Goal: Information Seeking & Learning: Check status

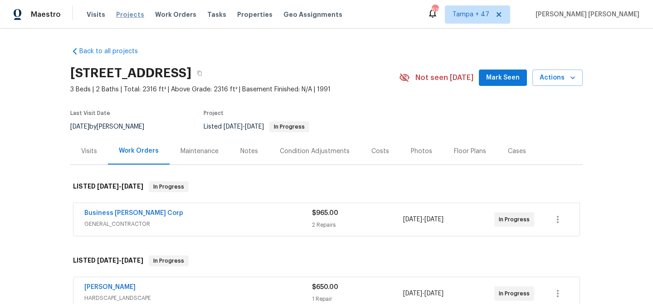
scroll to position [90, 0]
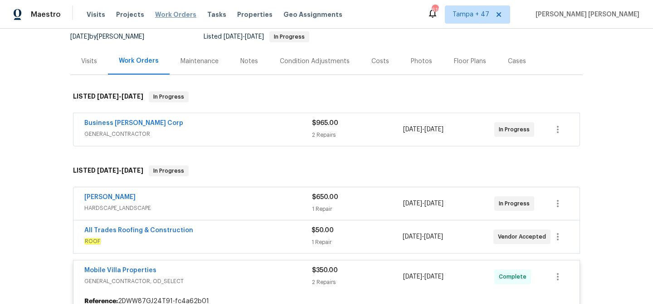
click at [175, 17] on span "Work Orders" at bounding box center [175, 14] width 41 height 9
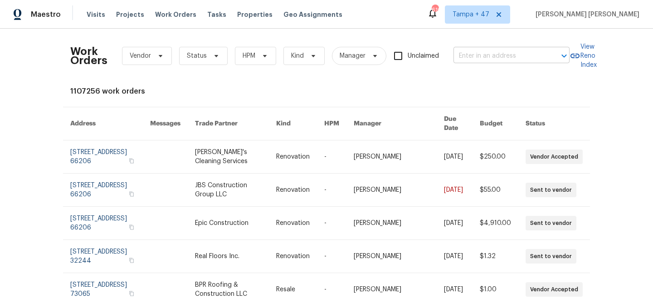
click at [509, 62] on input "text" at bounding box center [499, 56] width 91 height 14
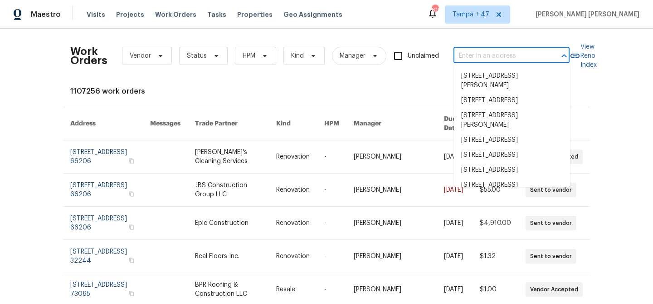
paste input "[STREET_ADDRESS]"
type input "[STREET_ADDRESS]"
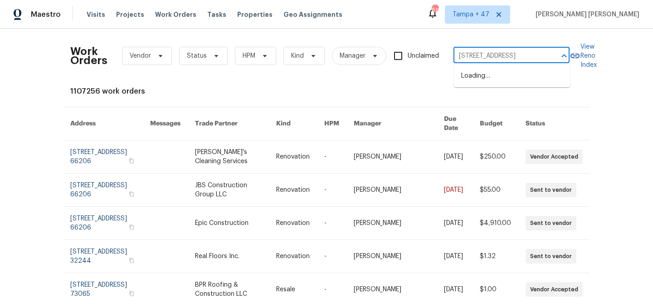
scroll to position [0, 24]
click at [503, 81] on li "[STREET_ADDRESS]" at bounding box center [512, 76] width 116 height 15
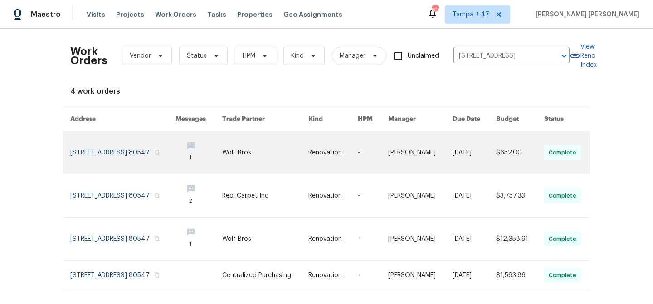
click at [458, 149] on link at bounding box center [475, 152] width 44 height 43
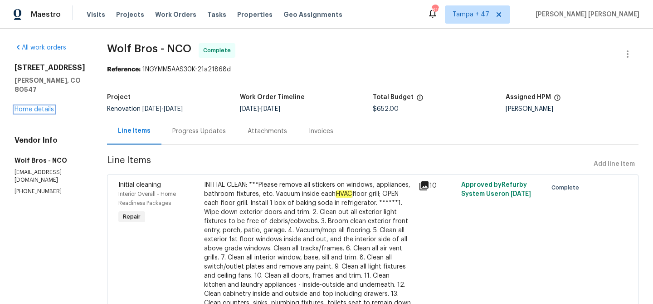
click at [39, 106] on link "Home details" at bounding box center [34, 109] width 39 height 6
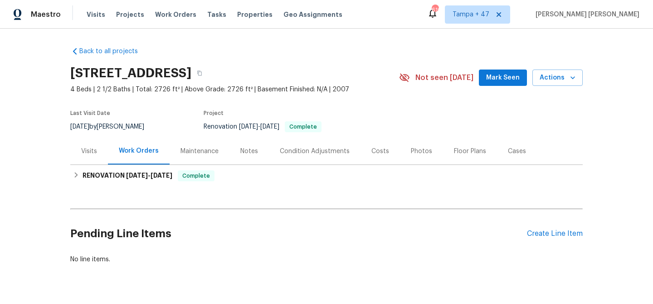
click at [88, 147] on div "Visits" at bounding box center [89, 151] width 16 height 9
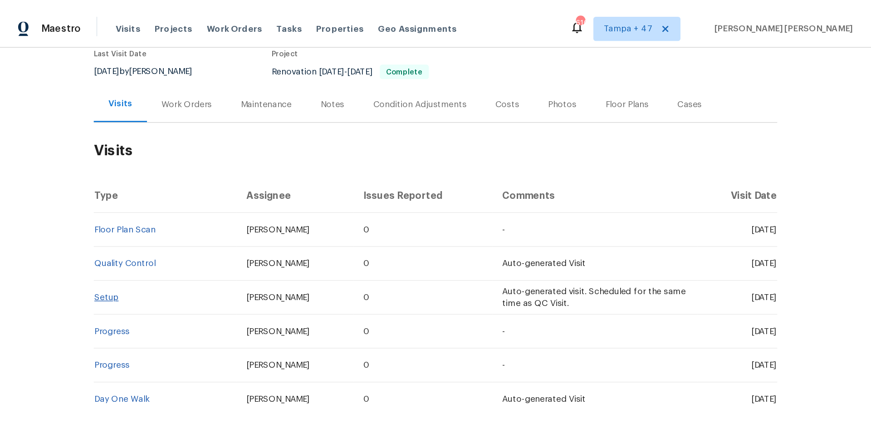
scroll to position [83, 0]
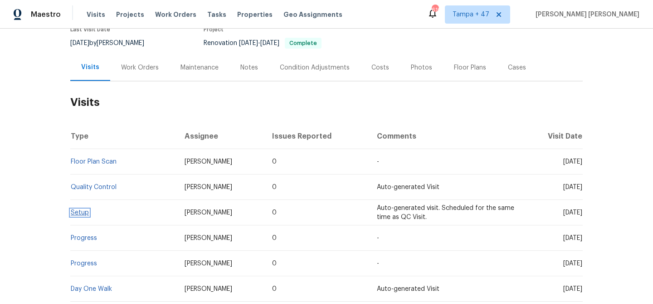
click at [84, 213] on link "Setup" at bounding box center [80, 212] width 18 height 6
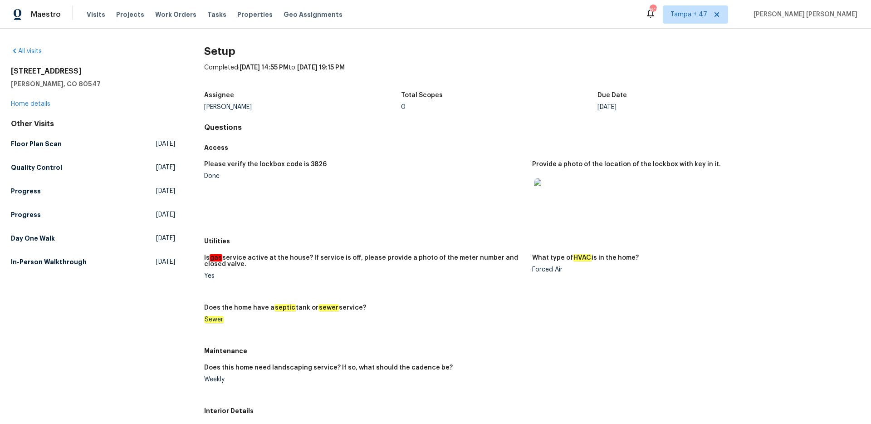
click at [39, 248] on div "Other Visits Floor Plan Scan Mon, Sep 08 2025 Quality Control Mon, Sep 08 2025 …" at bounding box center [93, 194] width 164 height 151
click at [44, 241] on h5 "Day One Walk" at bounding box center [33, 238] width 44 height 9
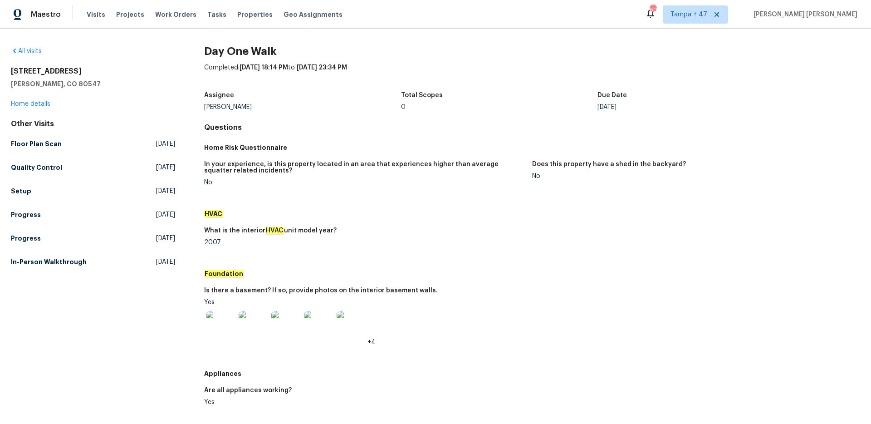
click at [465, 216] on h5 "HVAC" at bounding box center [532, 213] width 656 height 9
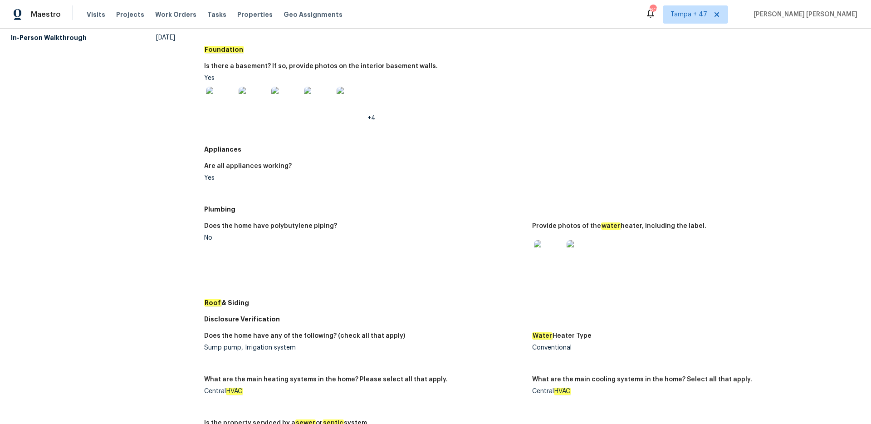
click at [544, 260] on img at bounding box center [548, 254] width 29 height 29
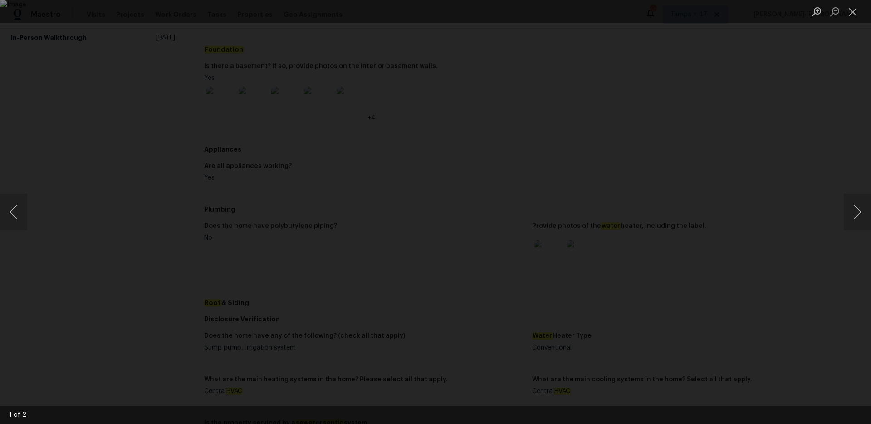
click at [112, 233] on div "Lightbox" at bounding box center [435, 212] width 871 height 424
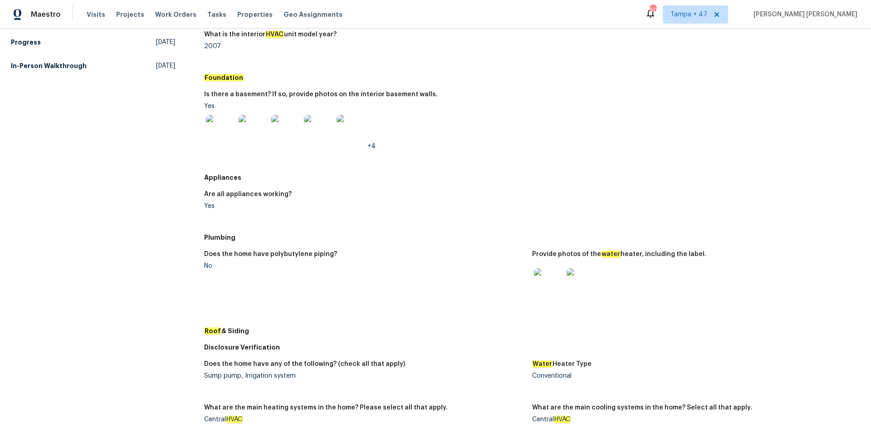
scroll to position [139, 0]
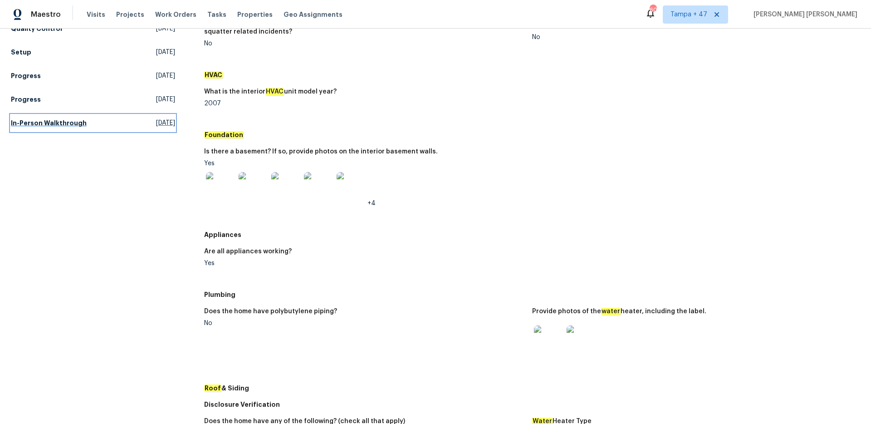
click at [55, 127] on h5 "In-Person Walkthrough" at bounding box center [49, 122] width 76 height 9
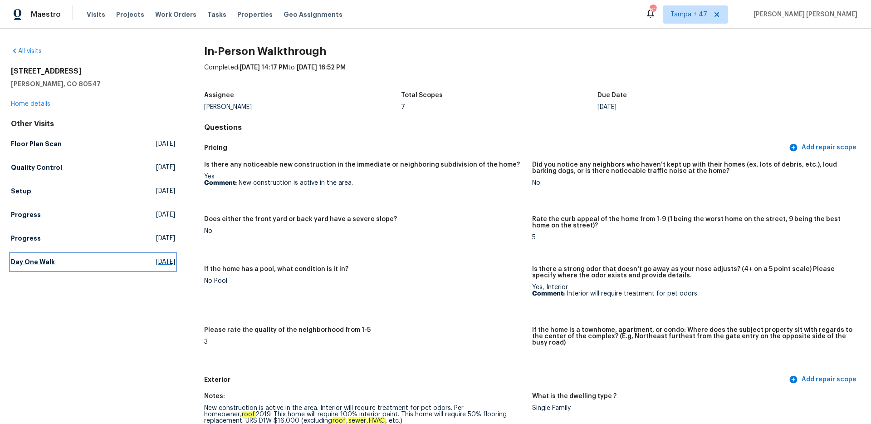
click at [39, 269] on link "Day One Walk Thu, Aug 21 2025" at bounding box center [93, 262] width 164 height 16
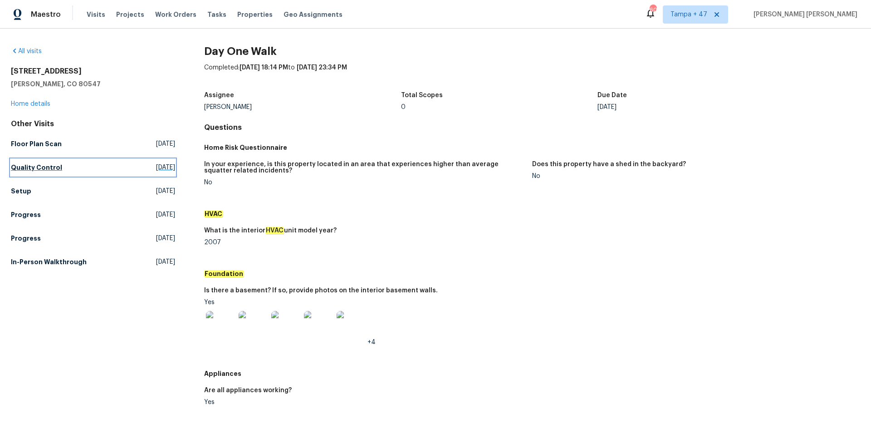
click at [47, 166] on h5 "Quality Control" at bounding box center [36, 167] width 51 height 9
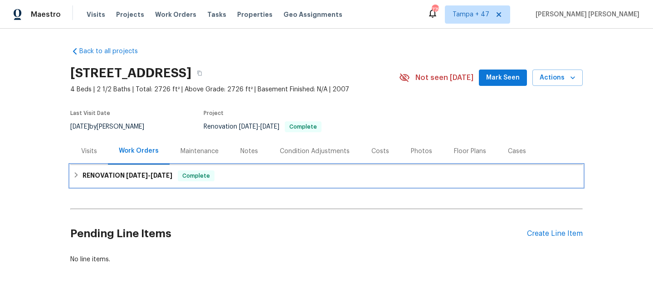
click at [225, 171] on div "RENOVATION [DATE] - [DATE] Complete" at bounding box center [326, 175] width 507 height 11
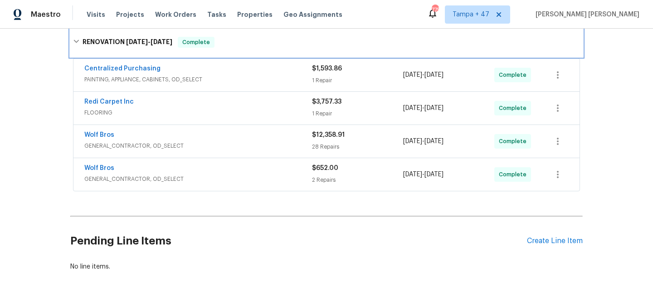
scroll to position [147, 0]
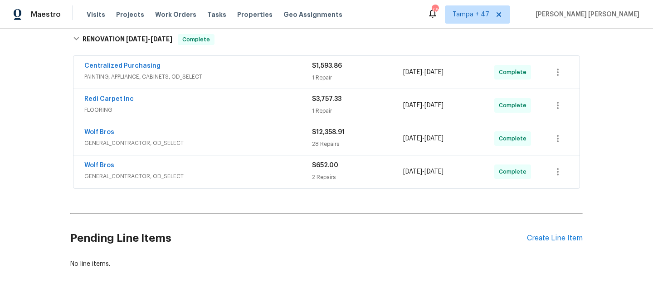
click at [259, 176] on span "GENERAL_CONTRACTOR, OD_SELECT" at bounding box center [198, 175] width 228 height 9
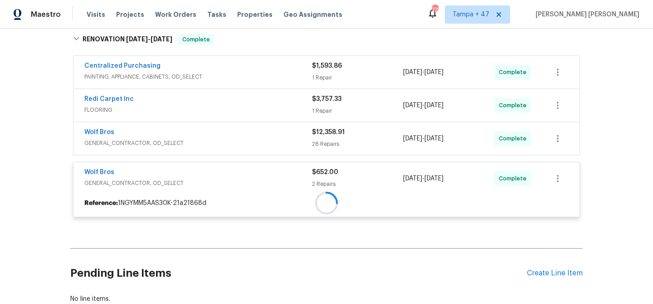
scroll to position [124, 0]
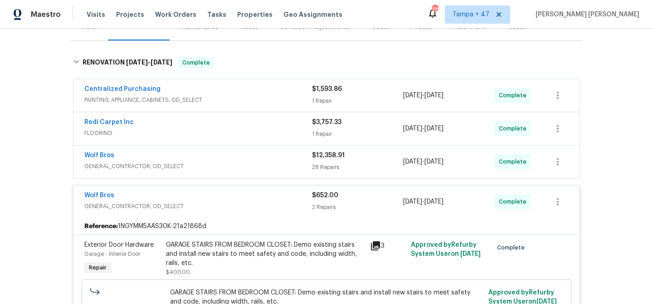
click at [269, 165] on span "GENERAL_CONTRACTOR, OD_SELECT" at bounding box center [198, 166] width 228 height 9
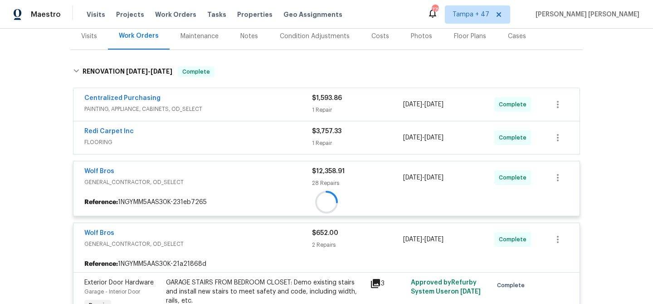
scroll to position [112, 0]
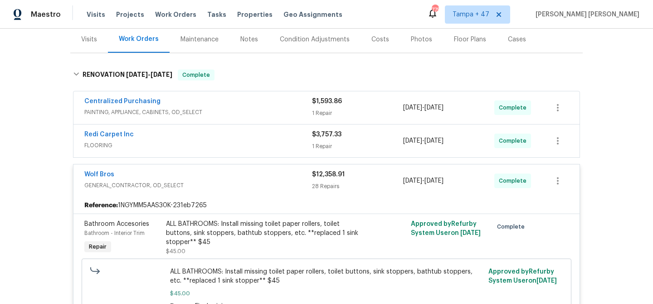
click at [283, 139] on div "Redi Carpet Inc" at bounding box center [198, 135] width 228 height 11
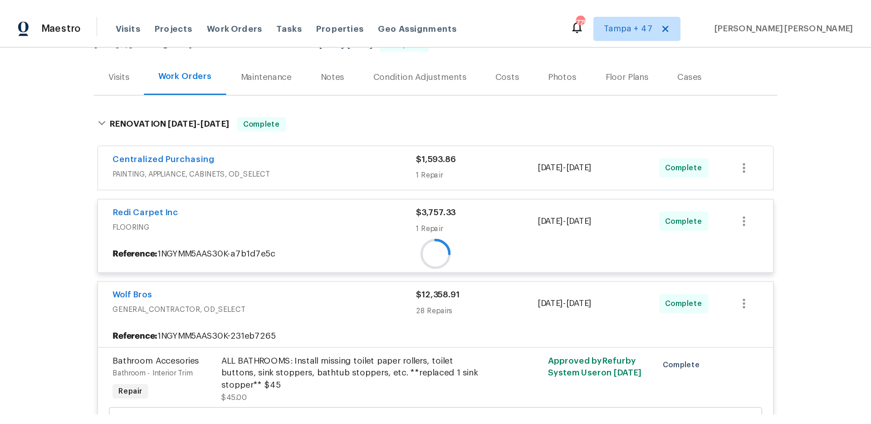
scroll to position [98, 0]
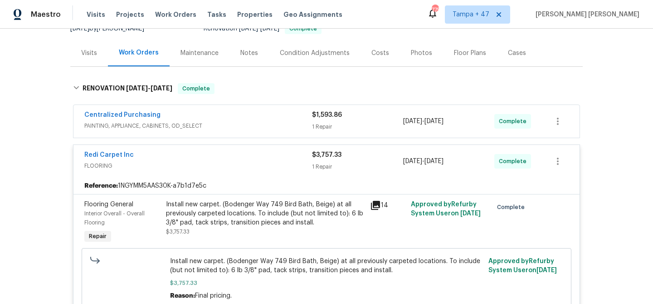
click at [288, 123] on span "PAINTING, APPLIANCE, CABINETS, OD_SELECT" at bounding box center [198, 125] width 228 height 9
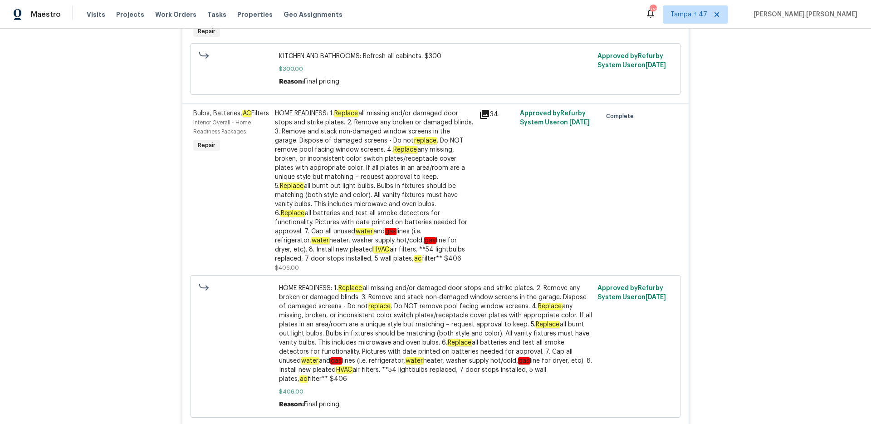
scroll to position [3393, 0]
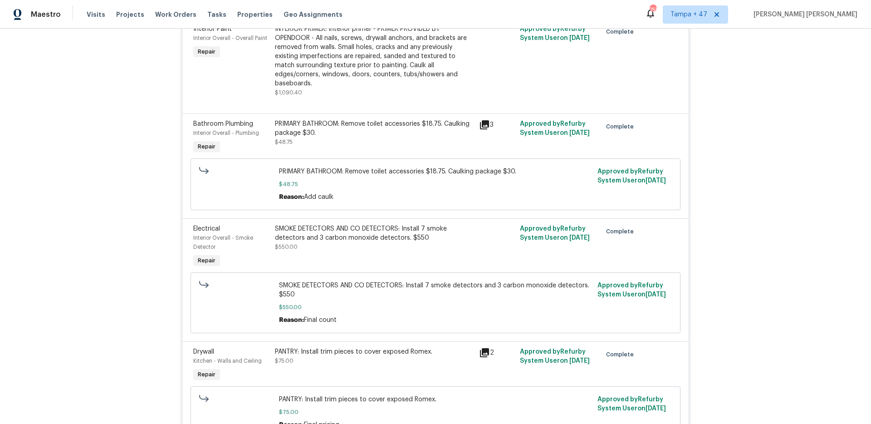
click at [105, 210] on div "Back to all projects 5606 Calgary St, Timnath, CO 80547 4 Beds | 2 1/2 Baths | …" at bounding box center [435, 226] width 871 height 395
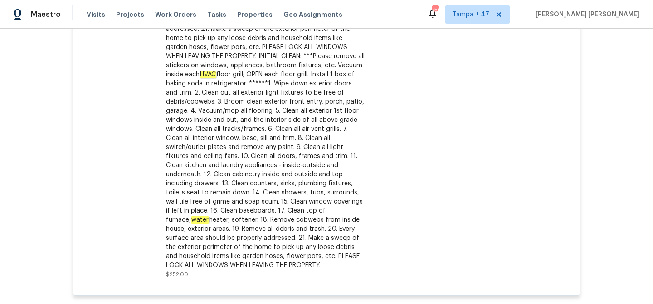
scroll to position [4240, 0]
click at [172, 12] on span "Work Orders" at bounding box center [175, 14] width 41 height 9
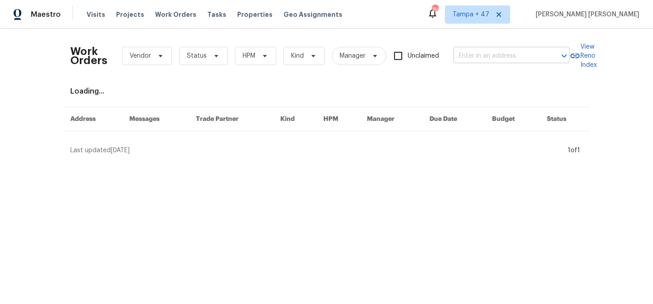
click at [528, 56] on input "text" at bounding box center [499, 56] width 91 height 14
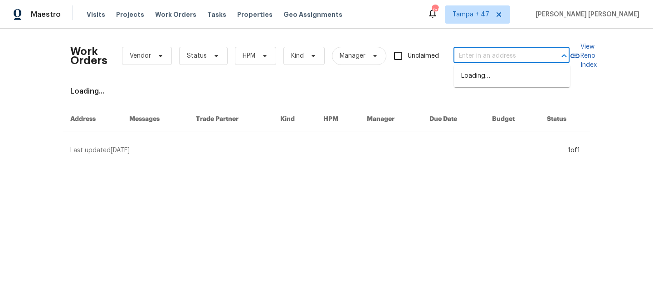
paste input "1447 Juliet Ave, St. Paul, MN 55105"
type input "1447 Juliet Ave, St. Paul, MN 55105"
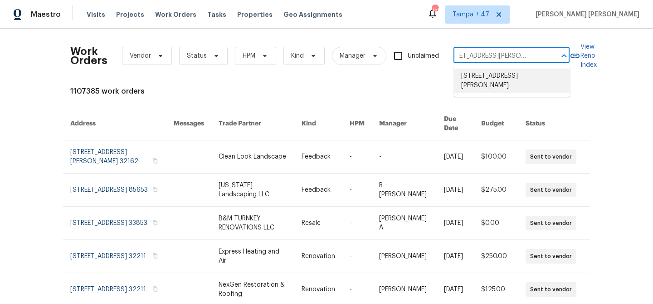
click at [510, 78] on li "1447 Juliet Ave, St. Paul, MN 55105" at bounding box center [512, 81] width 116 height 24
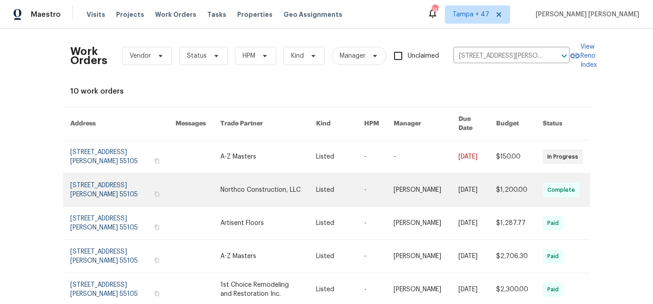
click at [419, 190] on link at bounding box center [426, 189] width 65 height 33
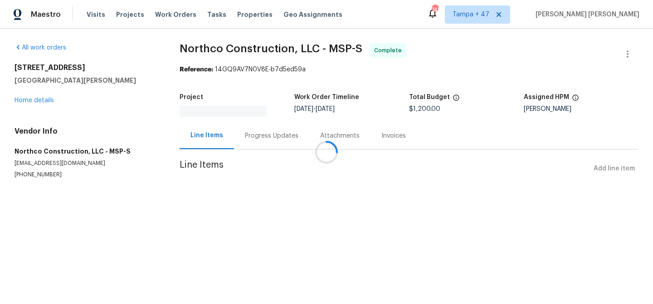
click at [44, 100] on div at bounding box center [326, 152] width 653 height 304
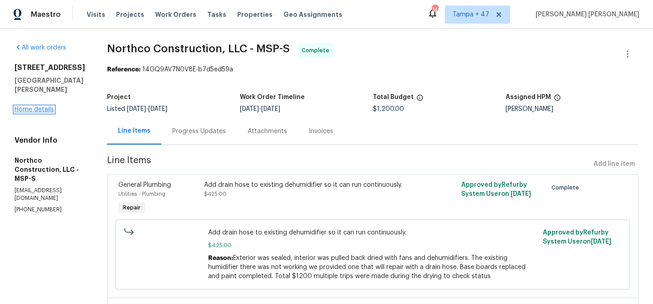
click at [42, 106] on link "Home details" at bounding box center [34, 109] width 39 height 6
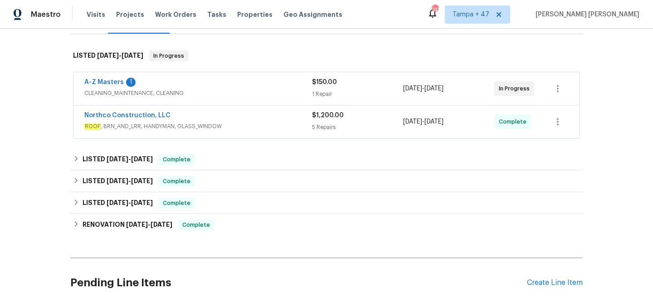
scroll to position [130, 0]
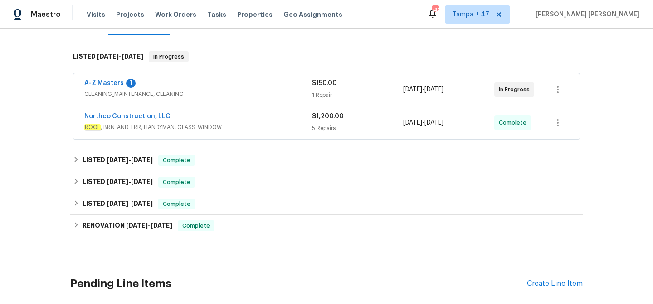
click at [219, 121] on div "Northco Construction, LLC" at bounding box center [198, 117] width 228 height 11
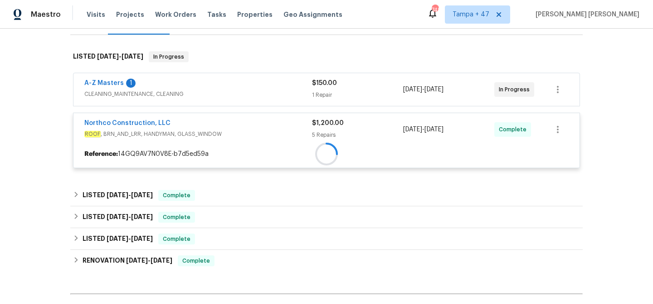
click at [249, 146] on div at bounding box center [326, 154] width 506 height 16
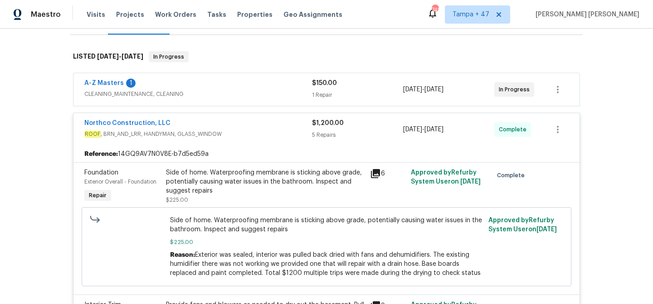
click at [249, 96] on span "CLEANING_MAINTENANCE, CLEANING" at bounding box center [198, 93] width 228 height 9
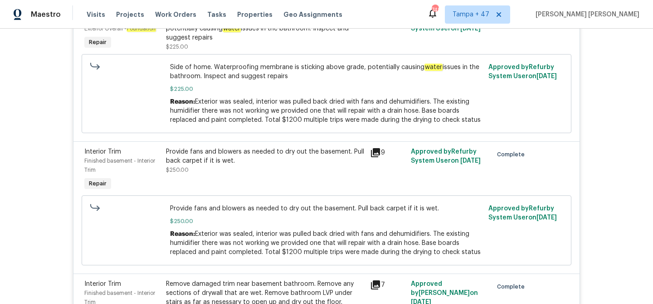
scroll to position [324, 0]
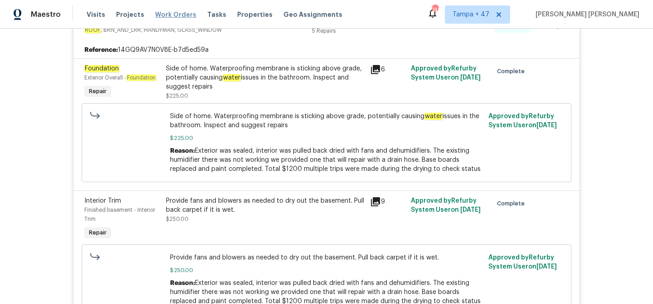
click at [181, 16] on span "Work Orders" at bounding box center [175, 14] width 41 height 9
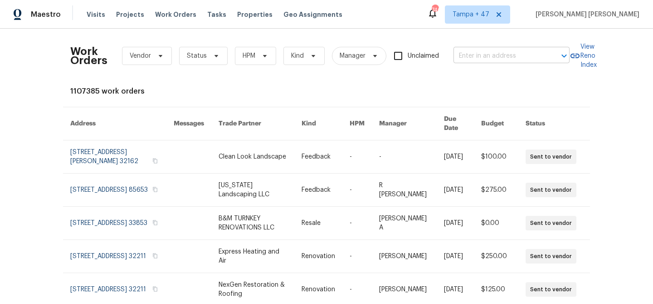
click at [470, 54] on input "text" at bounding box center [499, 56] width 91 height 14
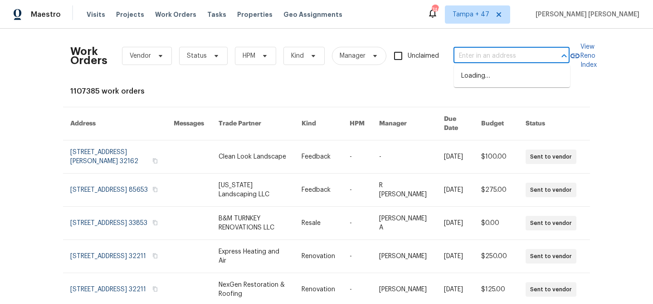
paste input "1430 139th St E, Rosemount, MN 55068"
type input "1430 139th St E, Rosemount, MN 55068"
click at [477, 78] on li "1430 139th St E, Rosemount, MN 55068" at bounding box center [512, 76] width 116 height 15
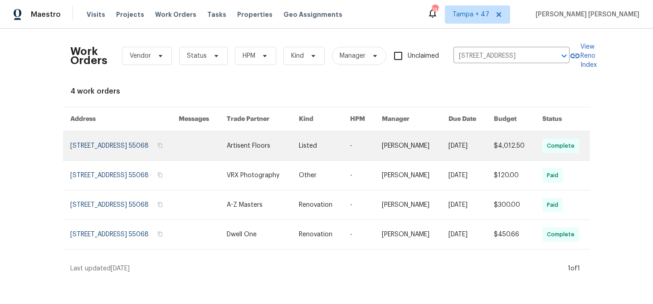
click at [455, 138] on td "9/5/2025" at bounding box center [463, 145] width 45 height 29
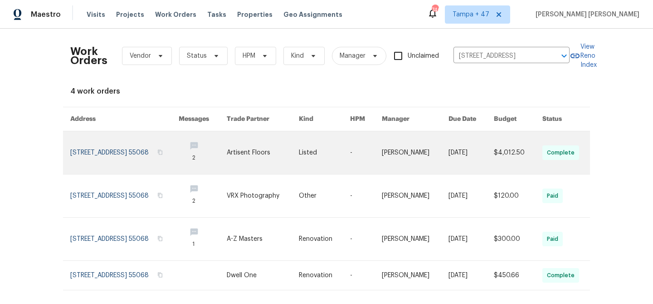
click at [217, 144] on link at bounding box center [203, 152] width 48 height 43
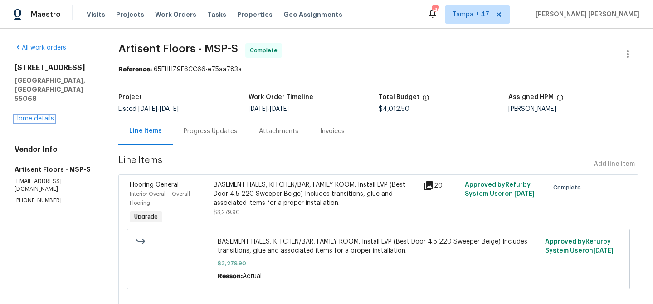
click at [42, 115] on link "Home details" at bounding box center [34, 118] width 39 height 6
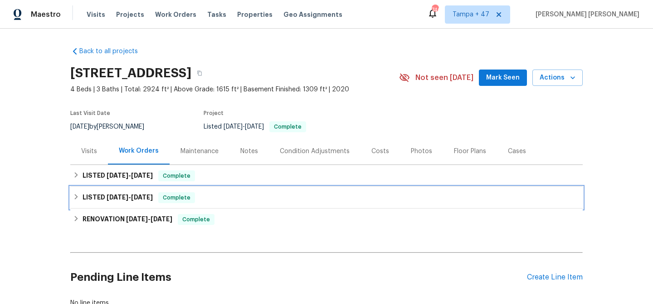
click at [153, 197] on span "7/23/25" at bounding box center [142, 197] width 22 height 6
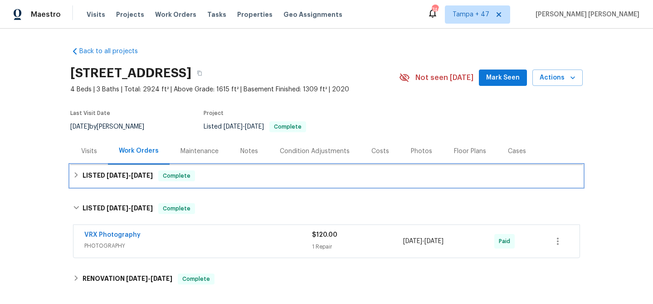
click at [178, 180] on div "Complete" at bounding box center [176, 175] width 37 height 11
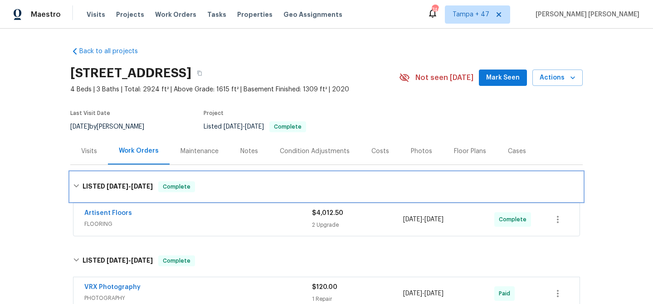
scroll to position [80, 0]
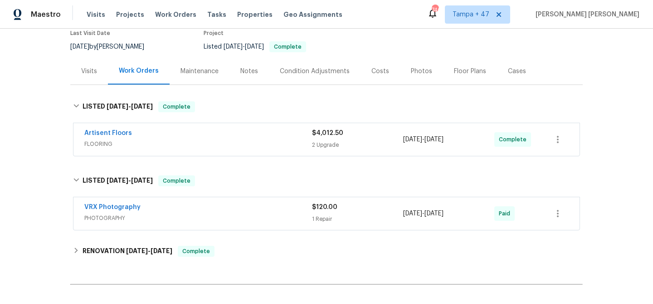
click at [240, 145] on span "FLOORING" at bounding box center [198, 143] width 228 height 9
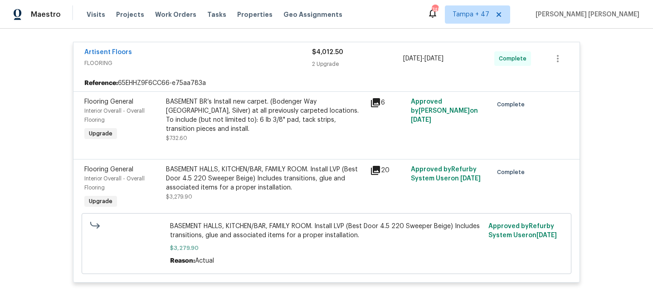
scroll to position [171, 0]
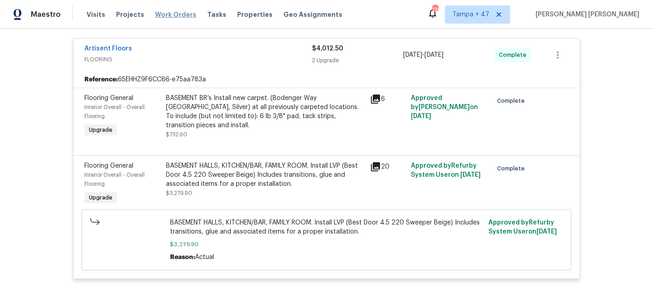
click at [171, 15] on span "Work Orders" at bounding box center [175, 14] width 41 height 9
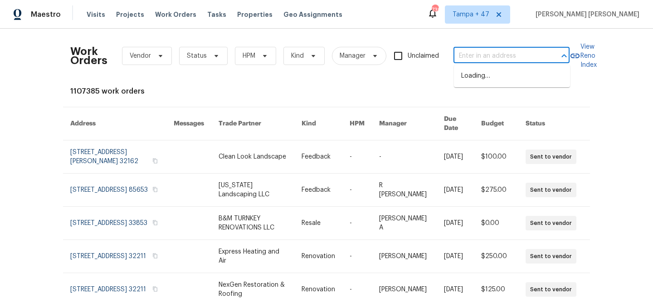
click at [479, 57] on input "text" at bounding box center [499, 56] width 91 height 14
paste input "11737 Poppy Rd, Adelanto, CA 92301"
type input "11737 Poppy Rd, Adelanto, CA 92301"
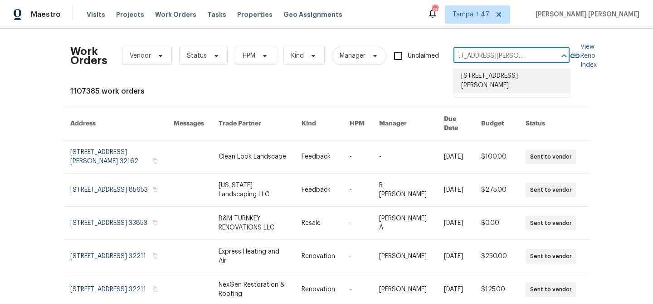
click at [488, 71] on li "11737 Poppy Rd, Adelanto, CA 92301" at bounding box center [512, 81] width 116 height 24
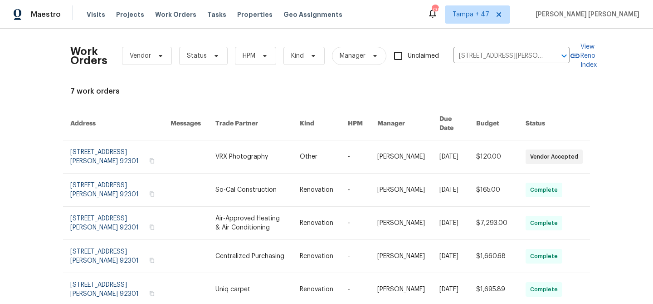
click at [436, 146] on td "9/10/2025" at bounding box center [450, 156] width 37 height 33
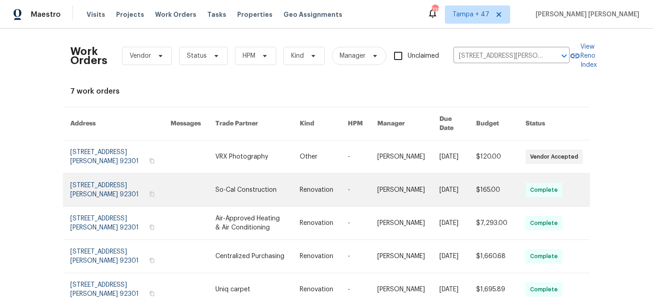
click at [427, 174] on link at bounding box center [408, 189] width 62 height 33
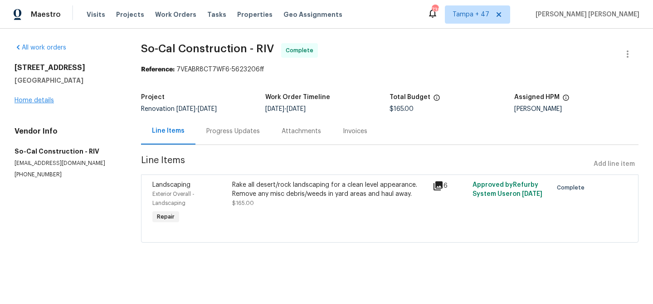
click at [44, 98] on link "Home details" at bounding box center [34, 100] width 39 height 6
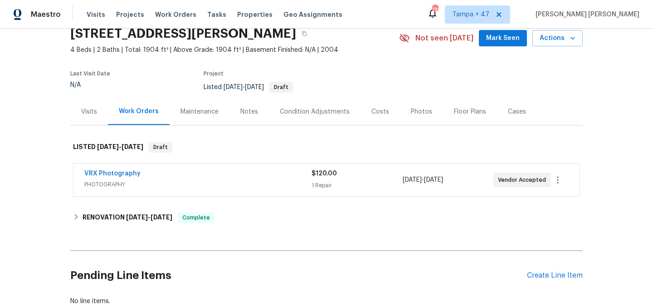
scroll to position [83, 0]
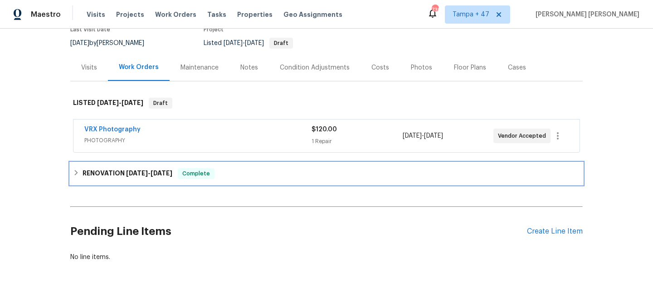
click at [158, 172] on span "9/6/25" at bounding box center [162, 173] width 22 height 6
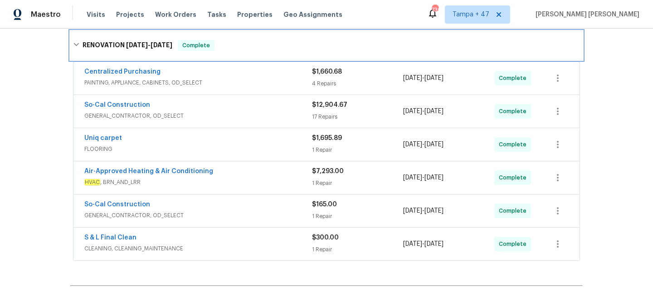
scroll to position [177, 0]
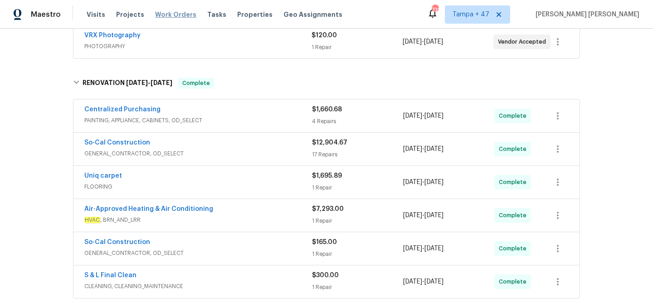
click at [173, 13] on span "Work Orders" at bounding box center [175, 14] width 41 height 9
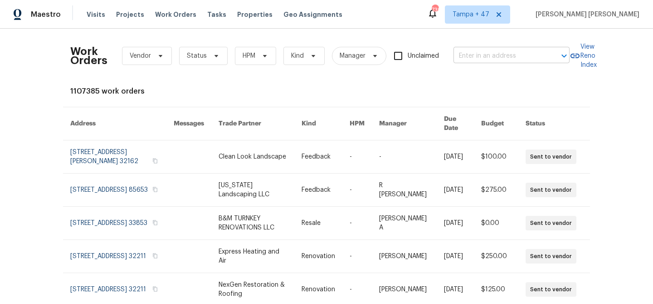
click at [483, 55] on input "text" at bounding box center [499, 56] width 91 height 14
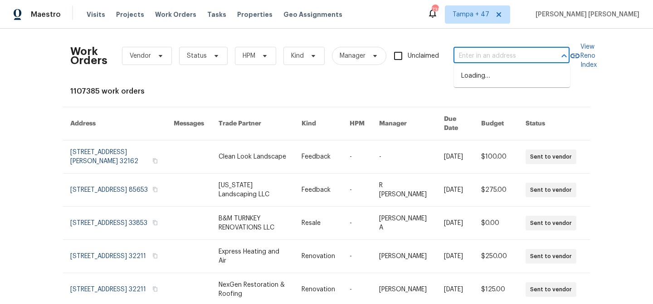
paste input "25707 Pelion Rd, Menifee, CA 92584"
type input "25707 Pelion Rd, Menifee, CA 92584"
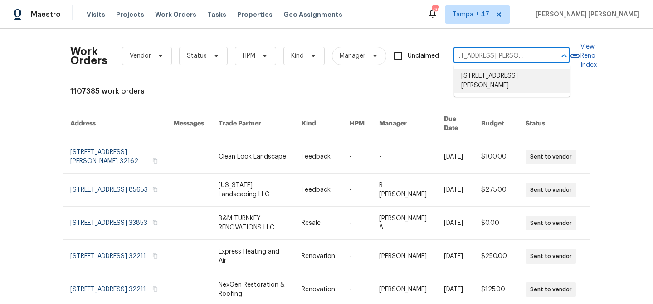
click at [493, 78] on li "25707 Pelion Rd, Menifee, CA 92584" at bounding box center [512, 81] width 116 height 24
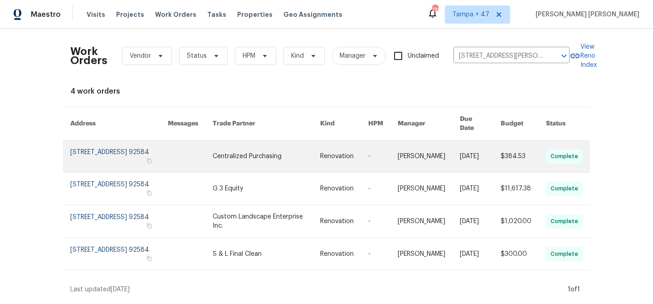
click at [483, 153] on link at bounding box center [480, 156] width 41 height 32
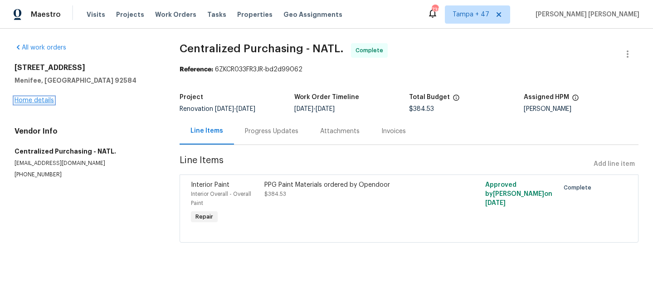
click at [44, 100] on link "Home details" at bounding box center [34, 100] width 39 height 6
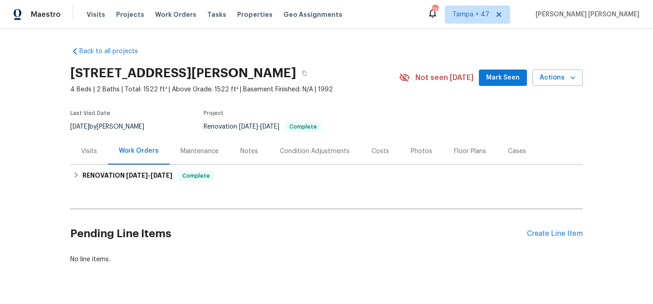
scroll to position [22, 0]
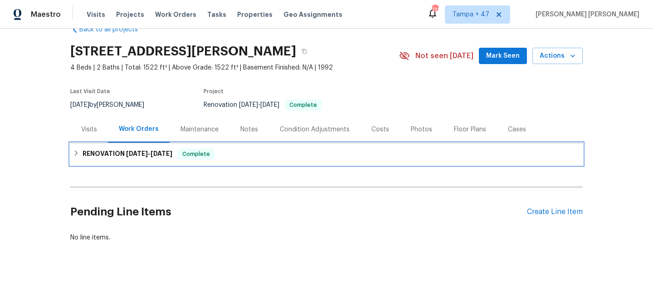
click at [213, 152] on span "Complete" at bounding box center [196, 153] width 35 height 9
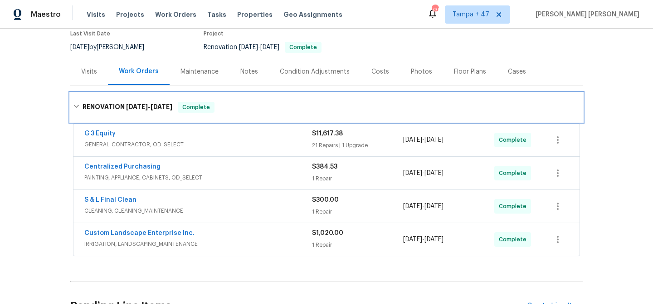
scroll to position [85, 0]
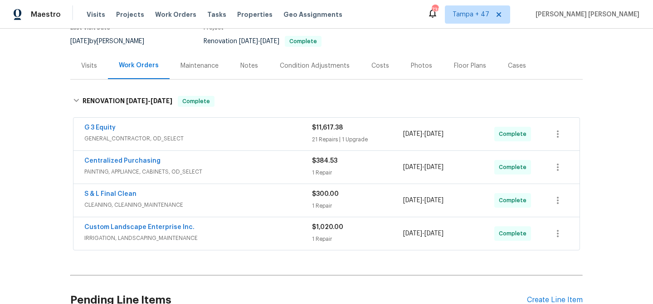
click at [250, 137] on span "GENERAL_CONTRACTOR, OD_SELECT" at bounding box center [198, 138] width 228 height 9
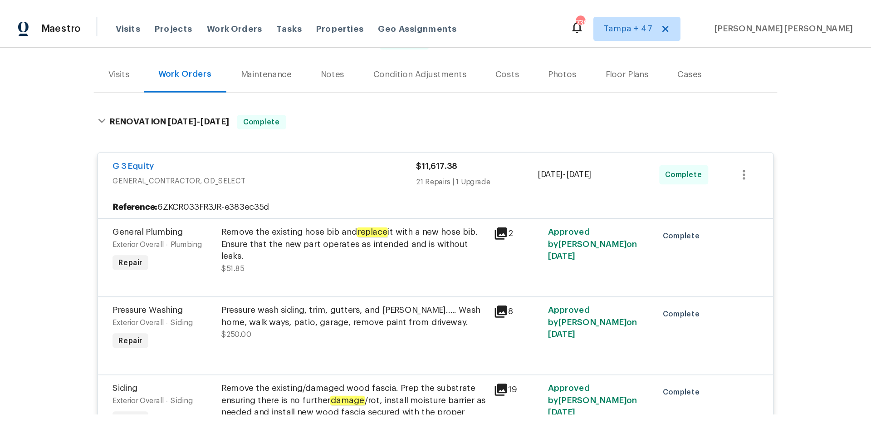
scroll to position [0, 0]
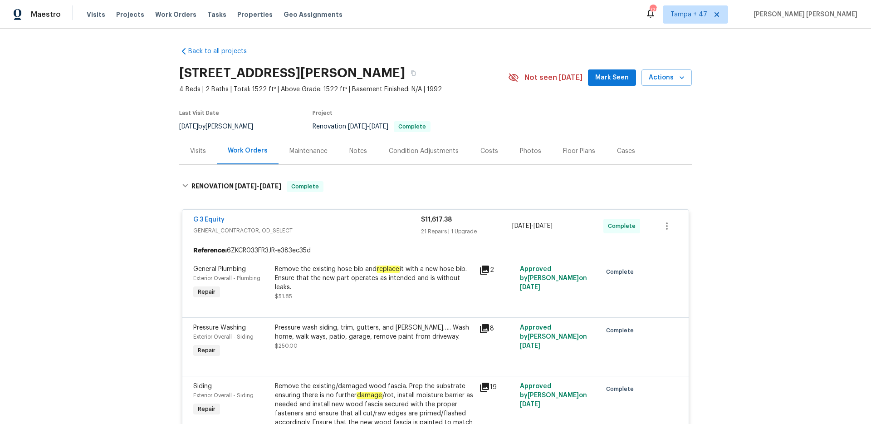
click at [201, 147] on div "Visits" at bounding box center [198, 151] width 16 height 9
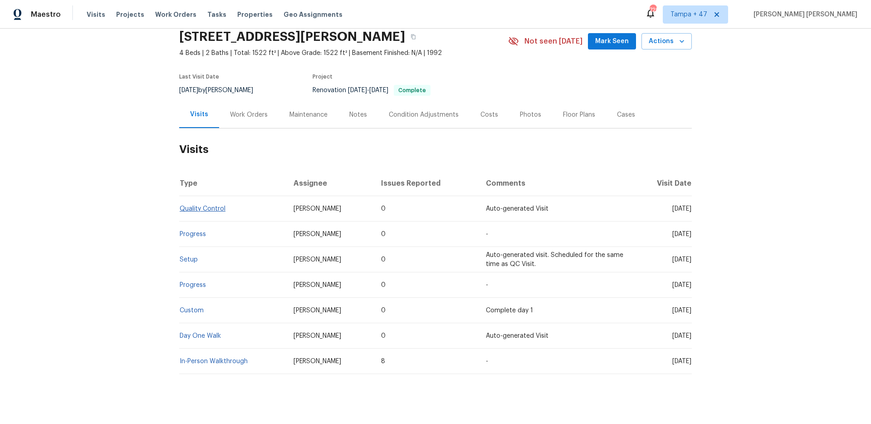
scroll to position [47, 0]
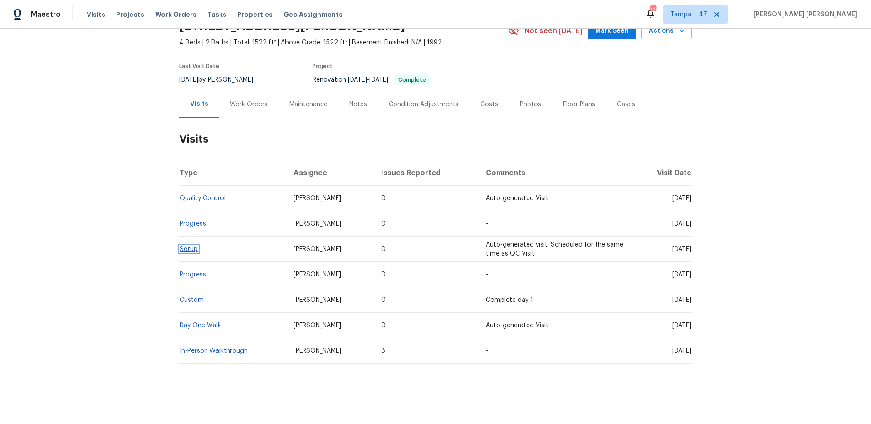
click at [196, 247] on link "Setup" at bounding box center [189, 249] width 18 height 6
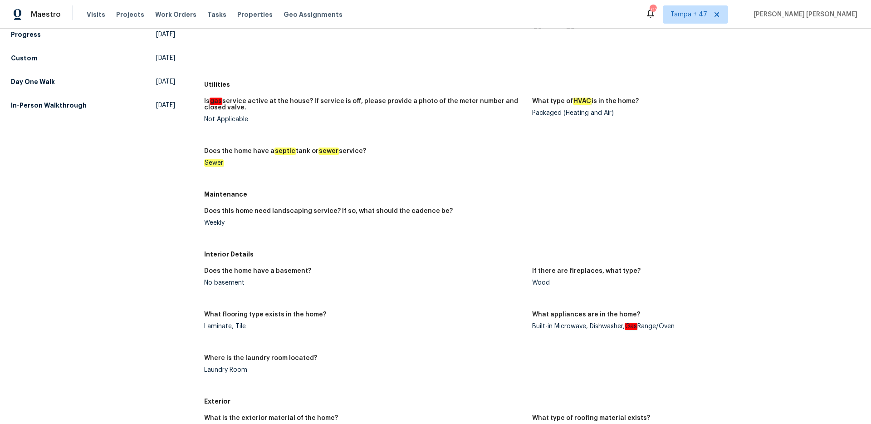
scroll to position [80, 0]
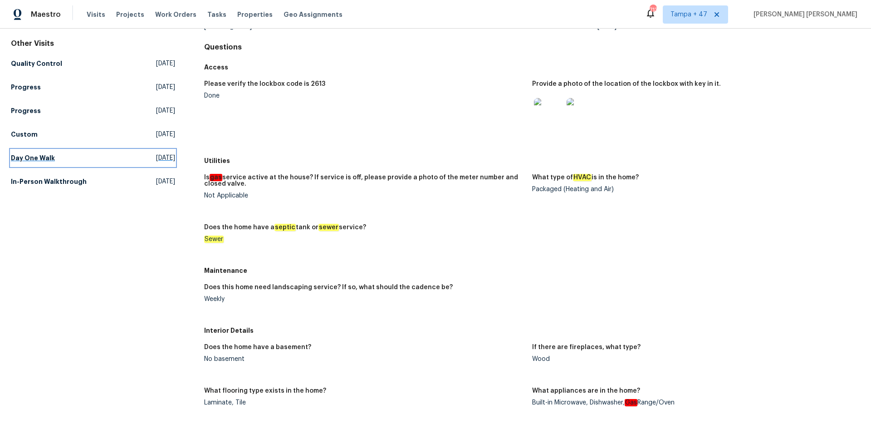
click at [40, 158] on h5 "Day One Walk" at bounding box center [33, 157] width 44 height 9
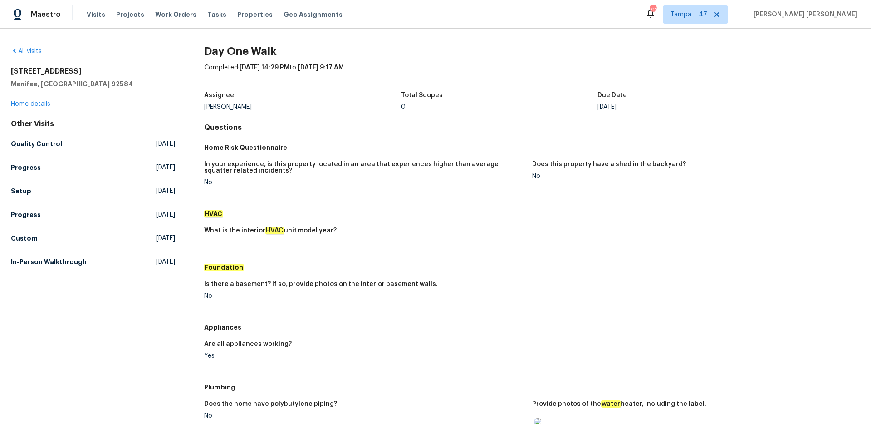
scroll to position [343, 0]
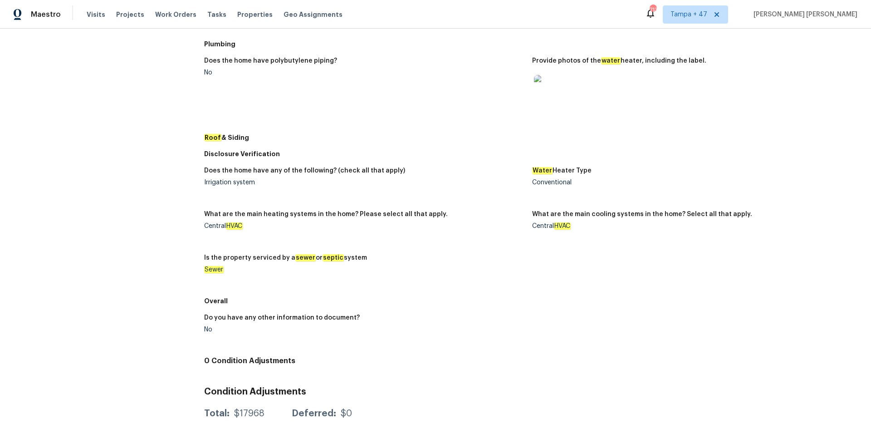
drag, startPoint x: 257, startPoint y: 213, endPoint x: 361, endPoint y: 213, distance: 104.3
click at [361, 213] on h5 "What are the main heating systems in the home? Please select all that apply." at bounding box center [326, 214] width 244 height 6
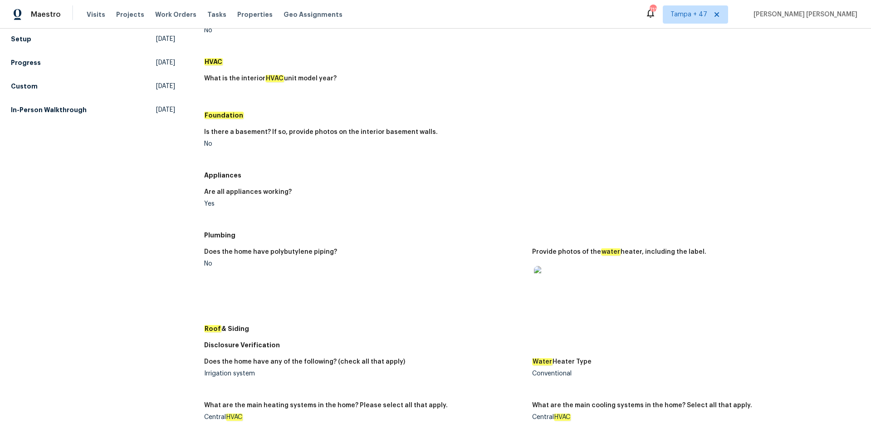
scroll to position [0, 0]
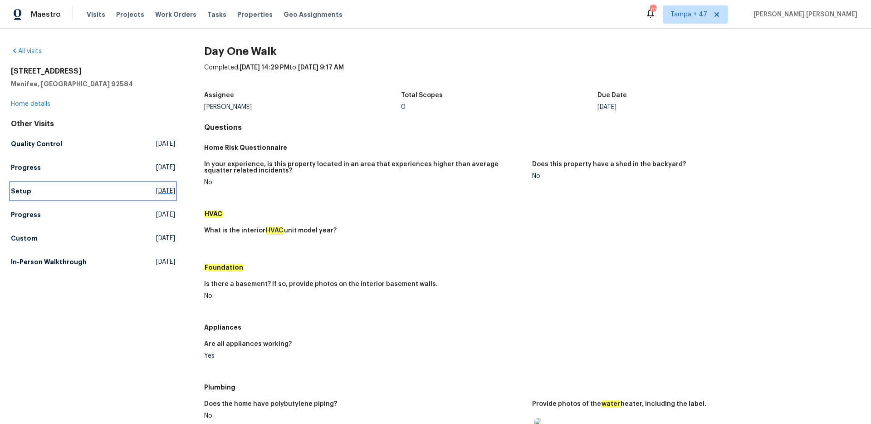
click at [20, 196] on link "Setup Fri, Sep 05 2025" at bounding box center [93, 191] width 164 height 16
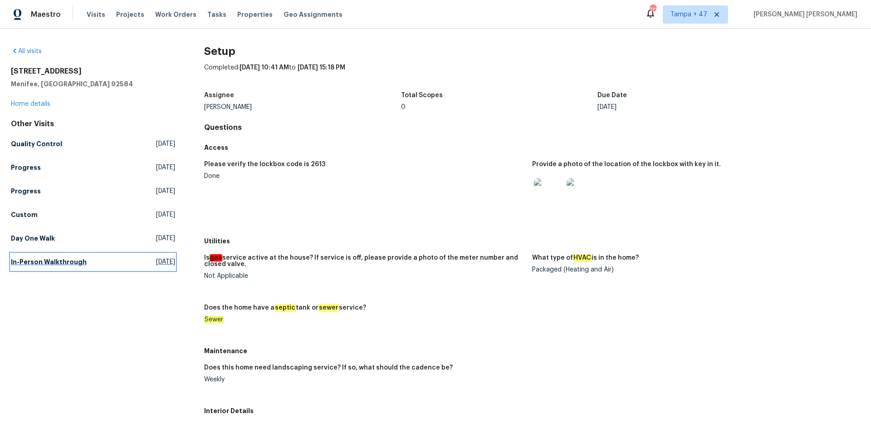
click at [43, 263] on h5 "In-Person Walkthrough" at bounding box center [49, 261] width 76 height 9
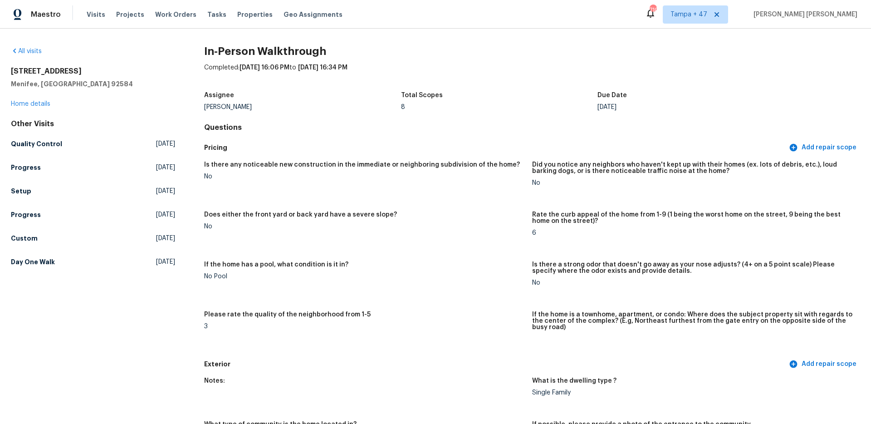
click at [33, 264] on h5 "Day One Walk" at bounding box center [33, 261] width 44 height 9
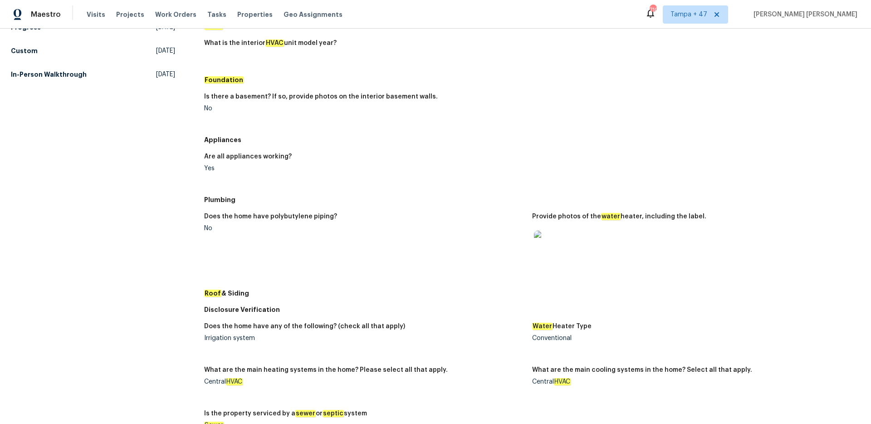
scroll to position [198, 0]
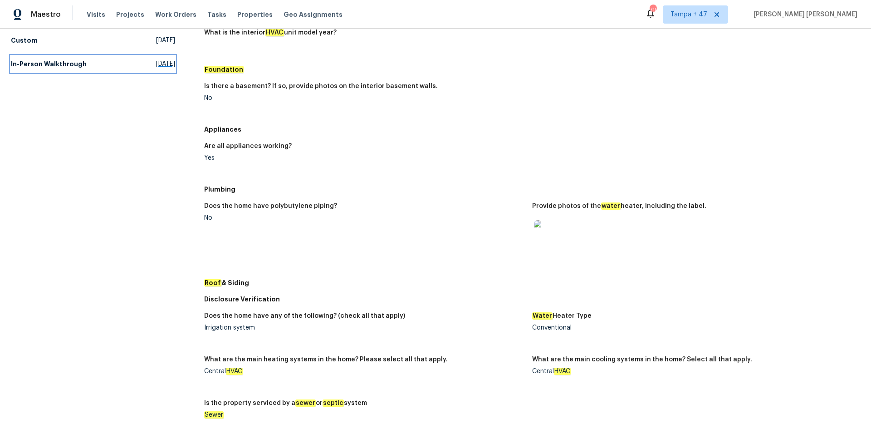
click at [47, 60] on h5 "In-Person Walkthrough" at bounding box center [49, 63] width 76 height 9
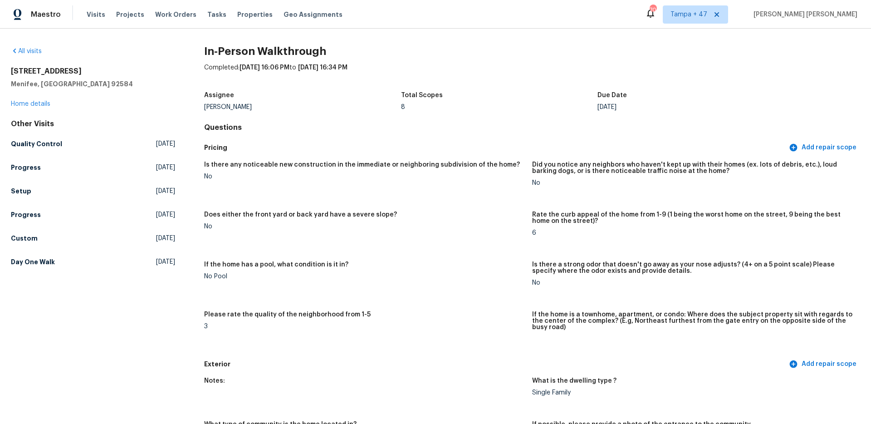
click at [35, 201] on div "Other Visits Quality Control Mon, Sep 08 2025 Progress Fri, Sep 05 2025 Setup F…" at bounding box center [93, 194] width 164 height 151
click at [22, 193] on h5 "Setup" at bounding box center [21, 190] width 20 height 9
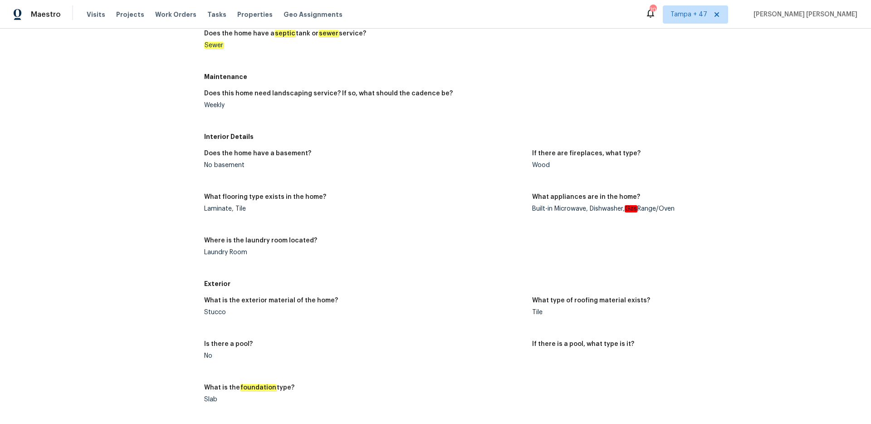
scroll to position [348, 0]
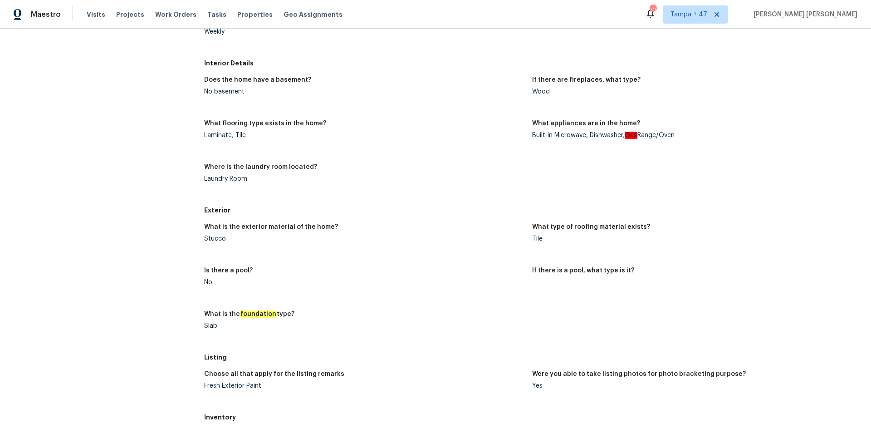
click at [535, 241] on div "Tile" at bounding box center [692, 238] width 321 height 6
copy div "Tile"
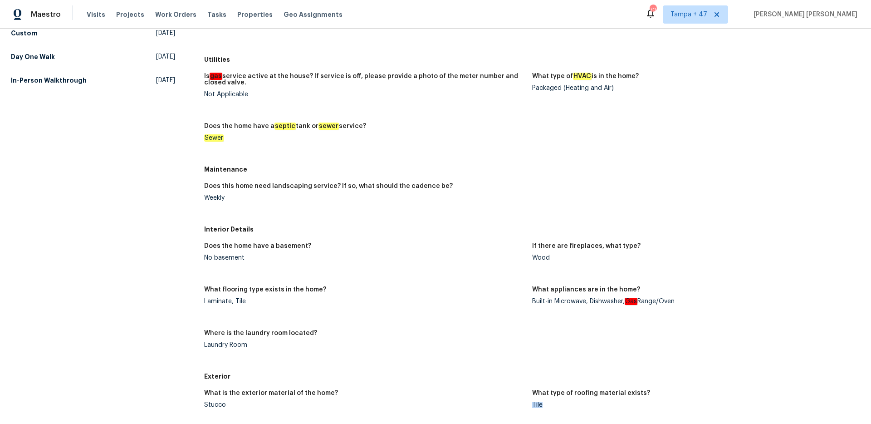
scroll to position [0, 0]
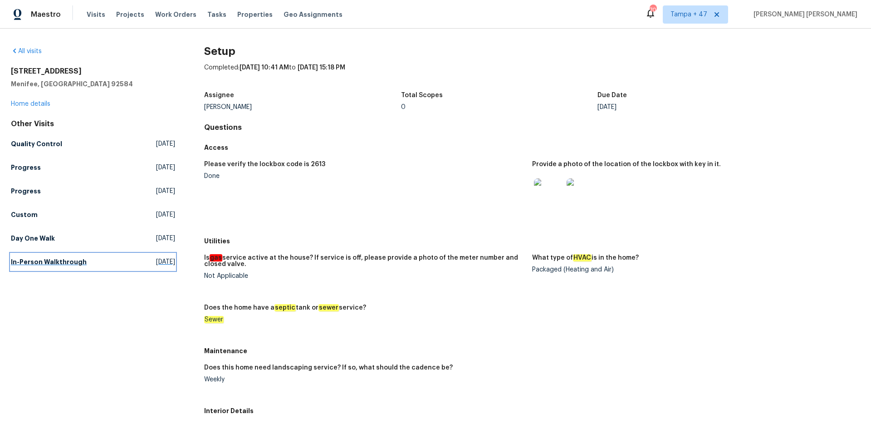
click at [56, 266] on link "In-Person Walkthrough Mon, Jul 07 2025" at bounding box center [93, 262] width 164 height 16
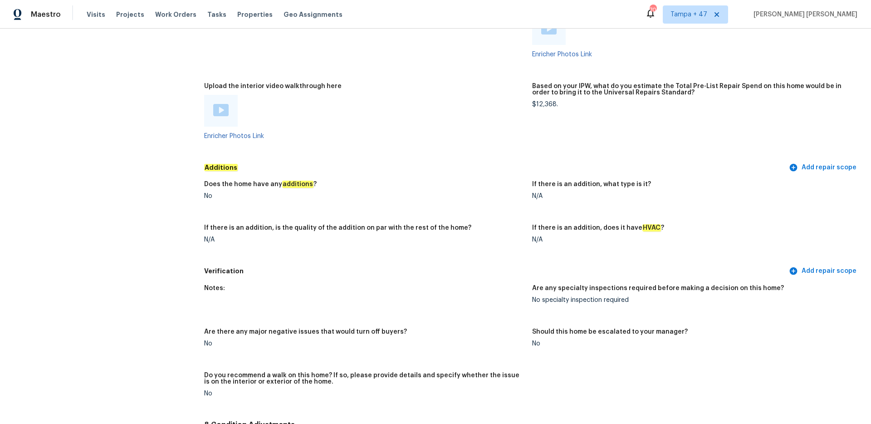
scroll to position [1679, 0]
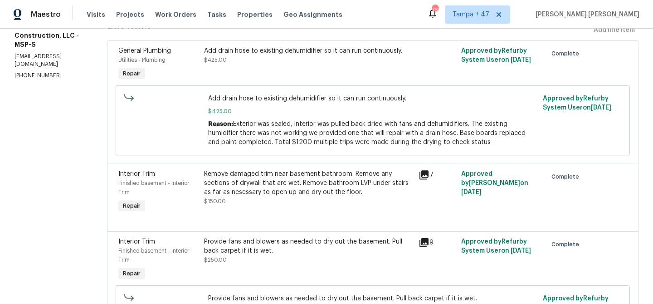
scroll to position [20, 0]
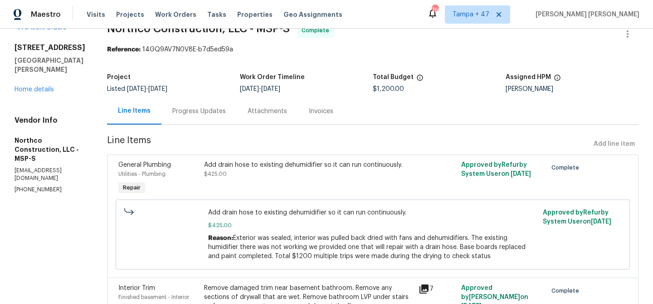
click at [215, 103] on div "Progress Updates" at bounding box center [199, 111] width 75 height 27
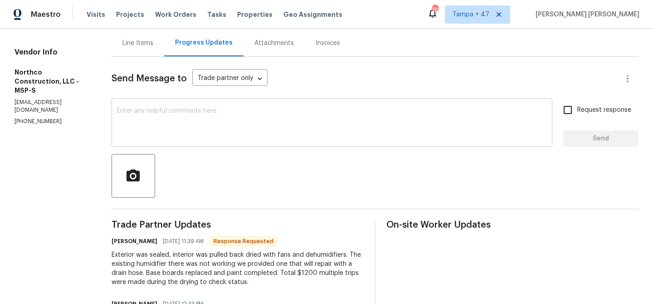
scroll to position [76, 0]
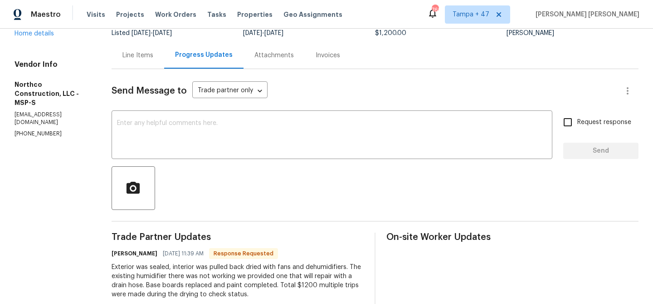
click at [147, 51] on div "Line Items" at bounding box center [137, 55] width 31 height 9
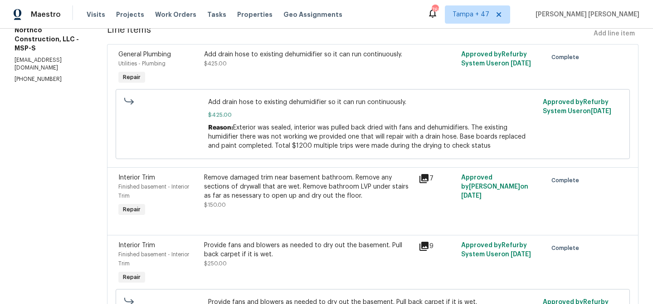
scroll to position [5, 0]
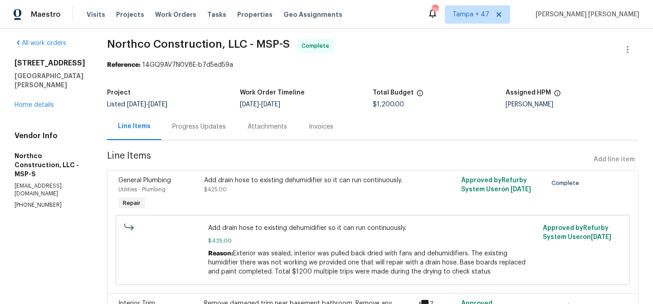
click at [199, 128] on div "Progress Updates" at bounding box center [199, 126] width 54 height 9
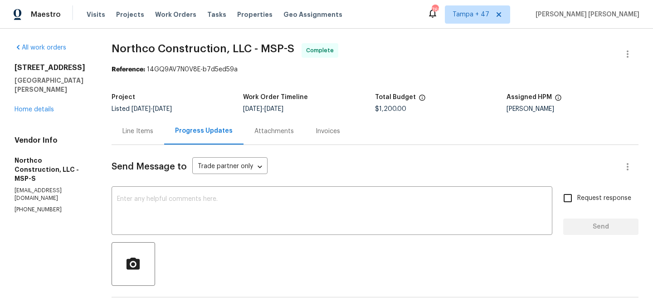
click at [133, 134] on div "Line Items" at bounding box center [137, 131] width 31 height 9
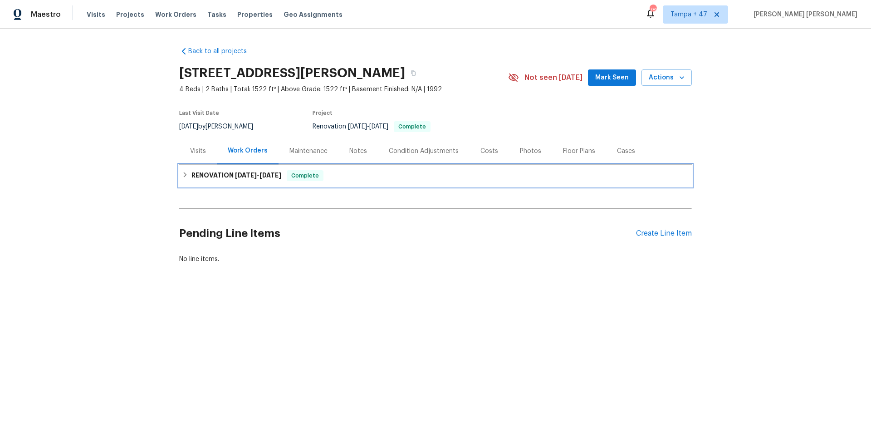
click at [268, 174] on span "[DATE]" at bounding box center [271, 175] width 22 height 6
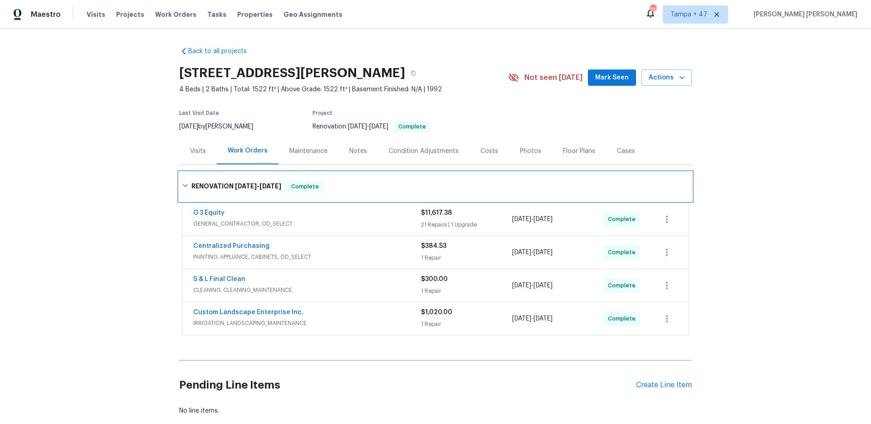
scroll to position [53, 0]
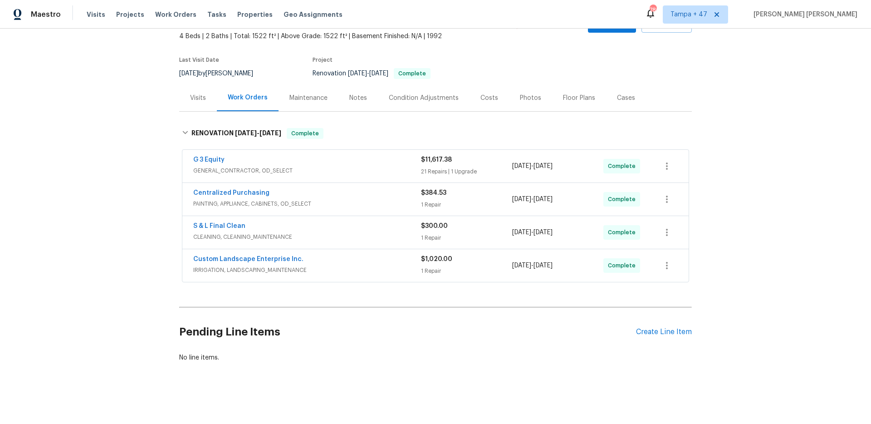
click at [360, 260] on div "Custom Landscape Enterprise Inc." at bounding box center [307, 260] width 228 height 11
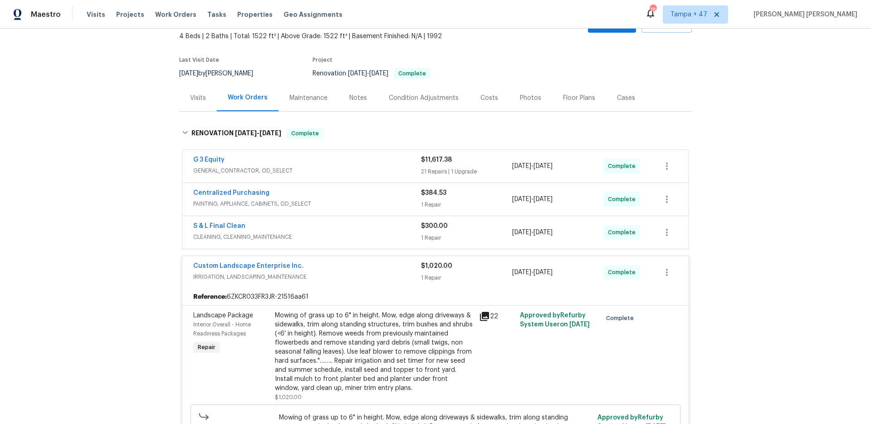
click at [379, 230] on div "S & L Final Clean" at bounding box center [307, 226] width 228 height 11
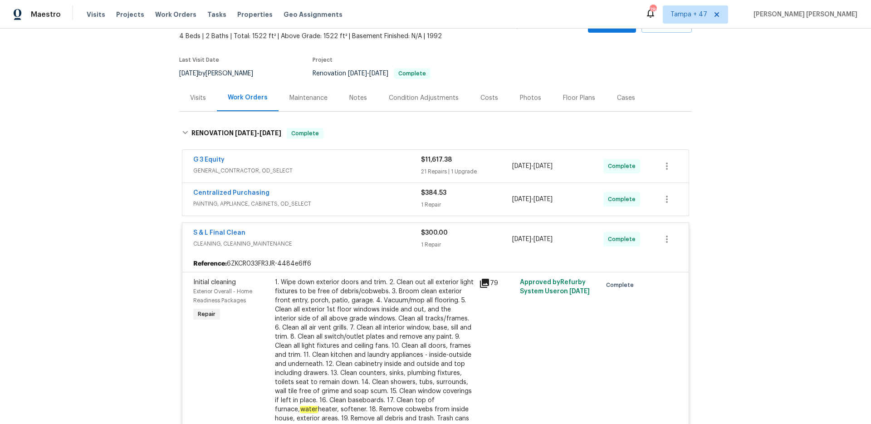
click at [395, 203] on span "PAINTING, APPLIANCE, CABINETS, OD_SELECT" at bounding box center [307, 203] width 228 height 9
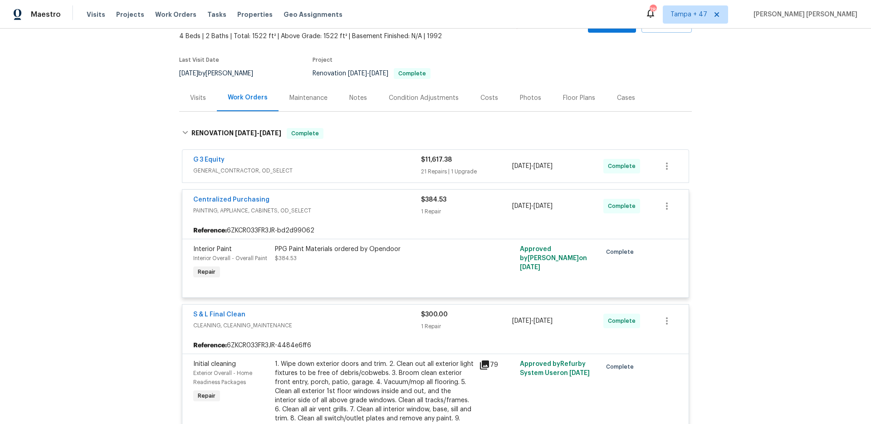
click at [405, 164] on div "G 3 Equity" at bounding box center [307, 160] width 228 height 11
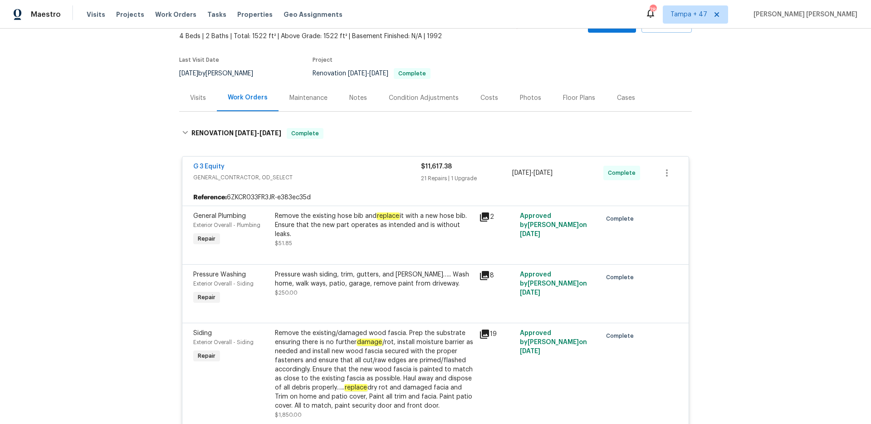
click at [123, 136] on div "Back to all projects 25707 Pelion Rd, Menifee, CA 92584 4 Beds | 2 Baths | Tota…" at bounding box center [435, 226] width 871 height 395
click at [344, 176] on span "GENERAL_CONTRACTOR, OD_SELECT" at bounding box center [307, 177] width 228 height 9
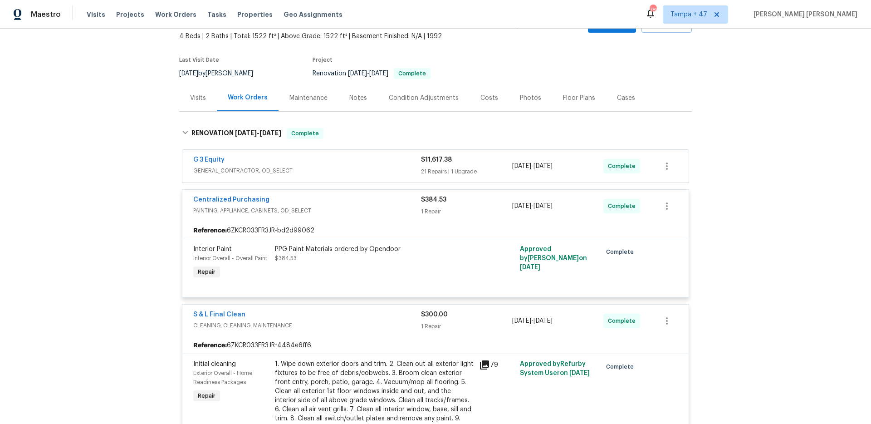
click at [360, 206] on span "PAINTING, APPLIANCE, CABINETS, OD_SELECT" at bounding box center [307, 210] width 228 height 9
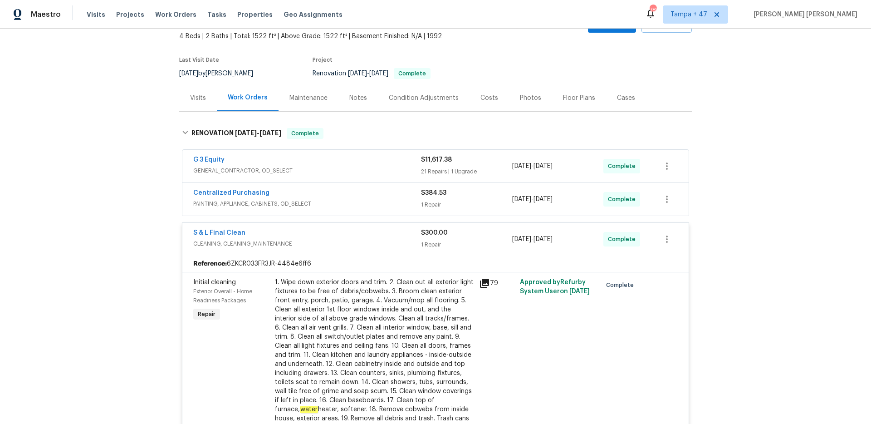
click at [371, 237] on div "S & L Final Clean" at bounding box center [307, 233] width 228 height 11
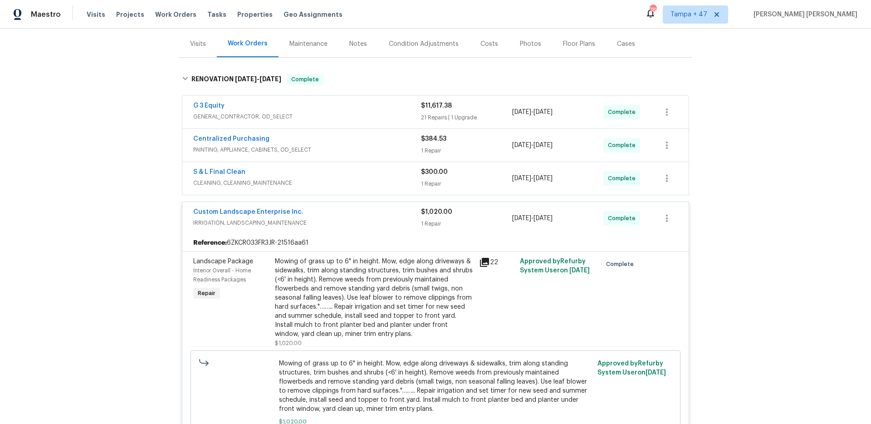
click at [382, 225] on span "IRRIGATION, LANDSCAPING_MAINTENANCE" at bounding box center [307, 222] width 228 height 9
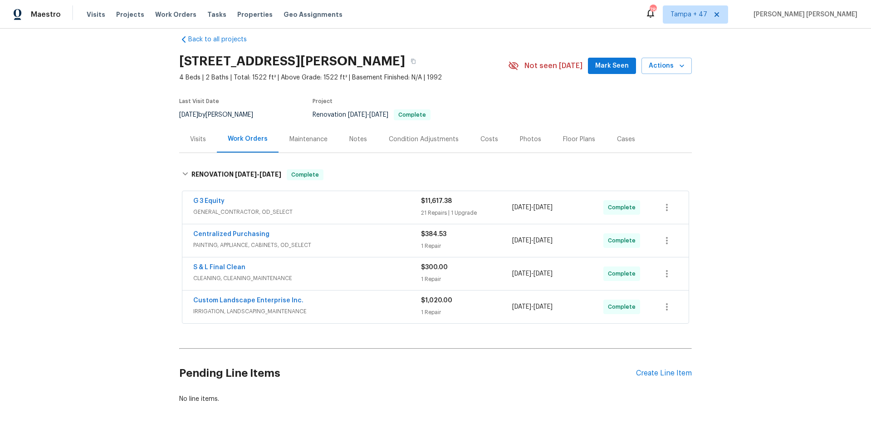
scroll to position [0, 0]
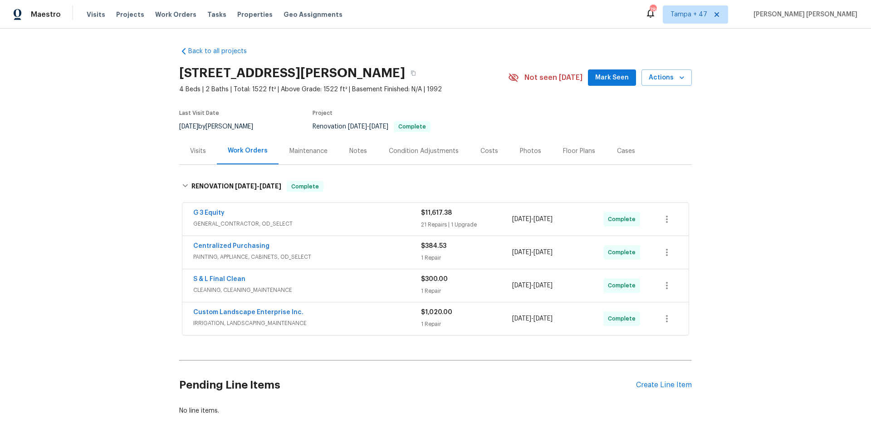
click at [419, 322] on span "IRRIGATION, LANDSCAPING_MAINTENANCE" at bounding box center [307, 322] width 228 height 9
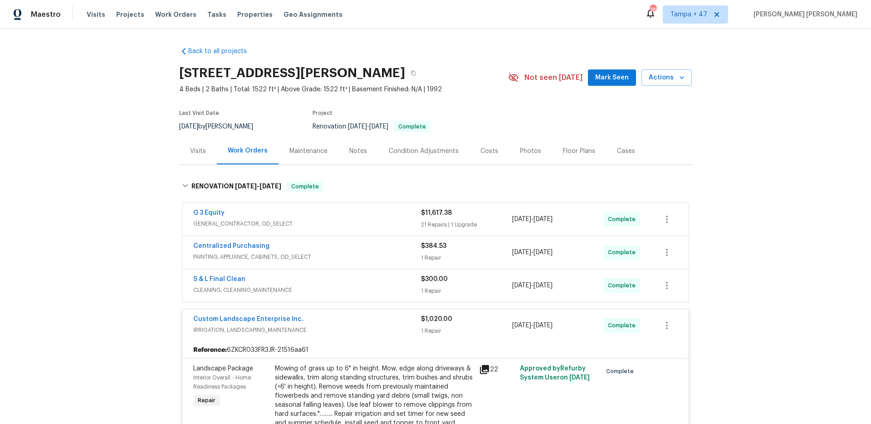
click at [416, 286] on span "CLEANING, CLEANING_MAINTENANCE" at bounding box center [307, 289] width 228 height 9
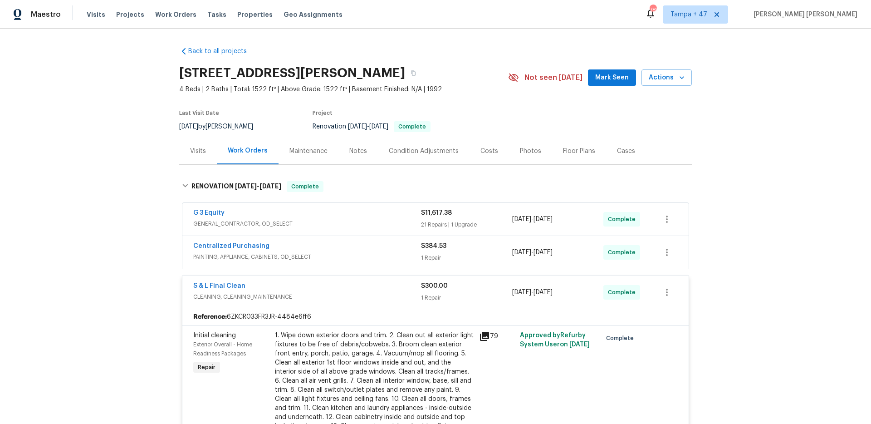
click at [398, 251] on div "Centralized Purchasing" at bounding box center [307, 246] width 228 height 11
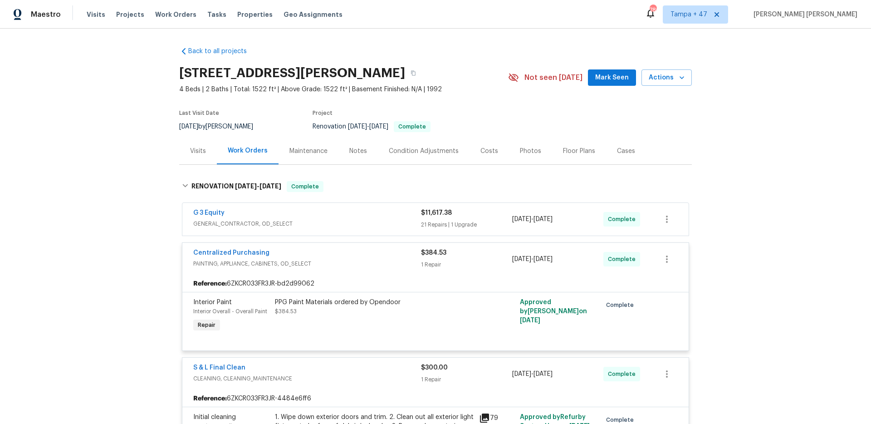
click at [397, 223] on span "GENERAL_CONTRACTOR, OD_SELECT" at bounding box center [307, 223] width 228 height 9
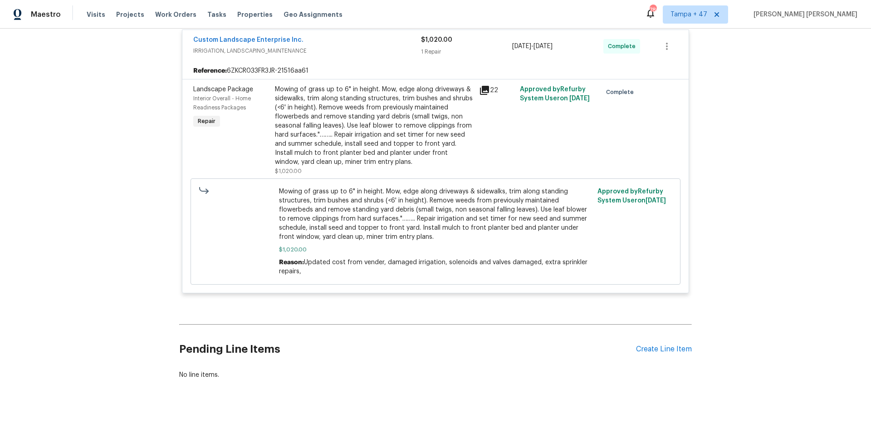
scroll to position [2073, 0]
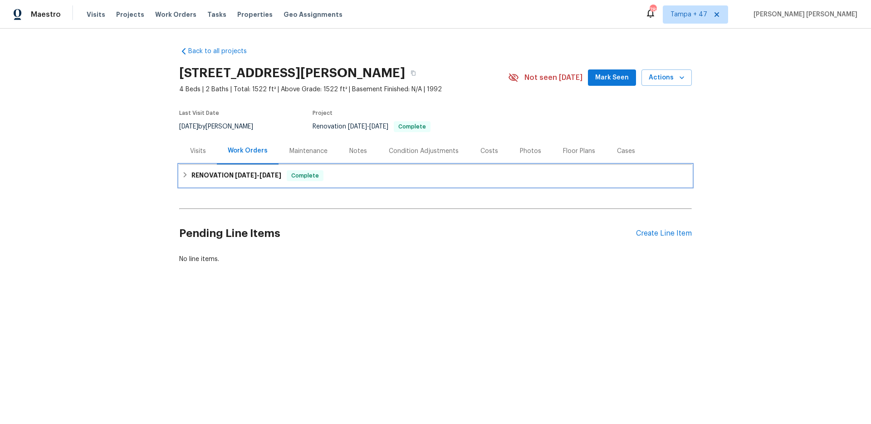
click at [334, 180] on div "RENOVATION [DATE] - [DATE] Complete" at bounding box center [435, 175] width 507 height 11
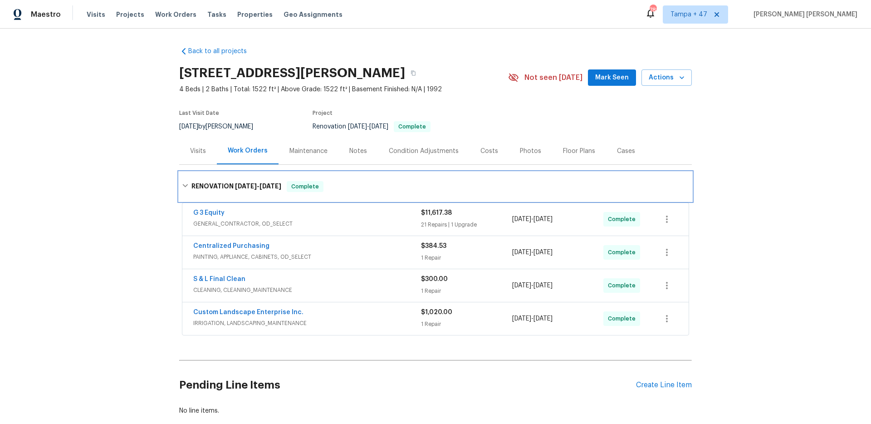
scroll to position [12, 0]
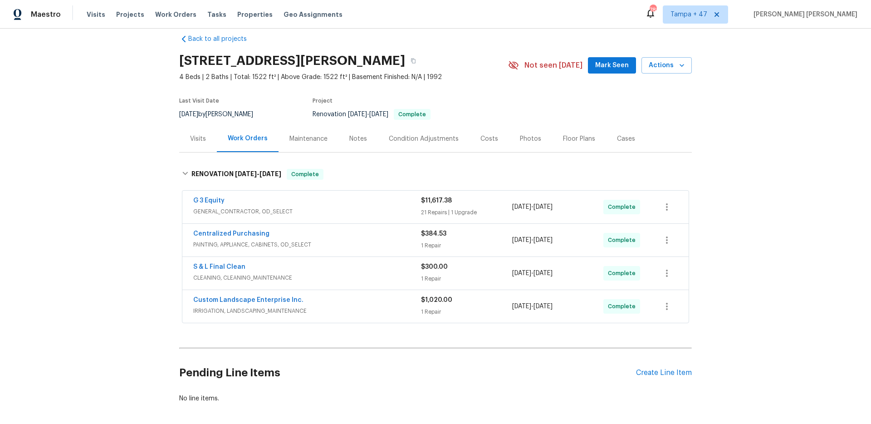
click at [369, 302] on div "Custom Landscape Enterprise Inc." at bounding box center [307, 300] width 228 height 11
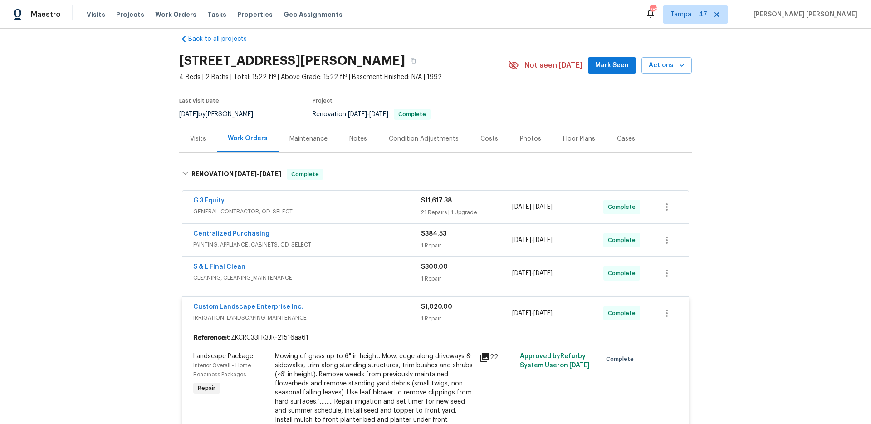
click at [377, 278] on span "CLEANING, CLEANING_MAINTENANCE" at bounding box center [307, 277] width 228 height 9
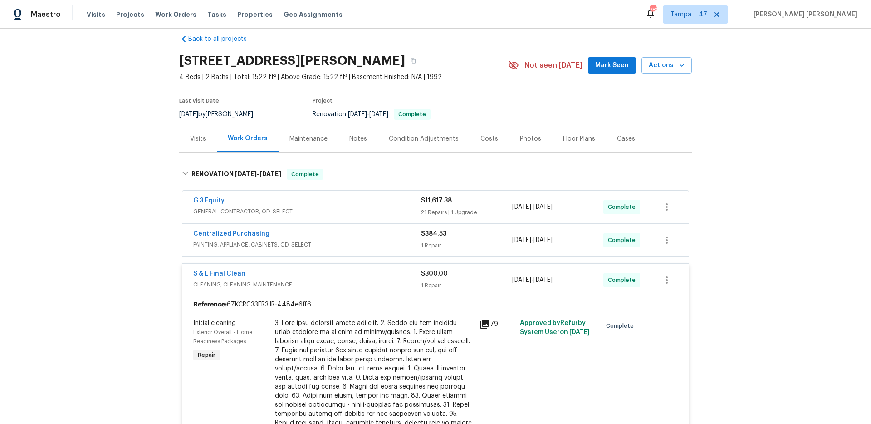
click at [401, 233] on div "Centralized Purchasing" at bounding box center [307, 234] width 228 height 11
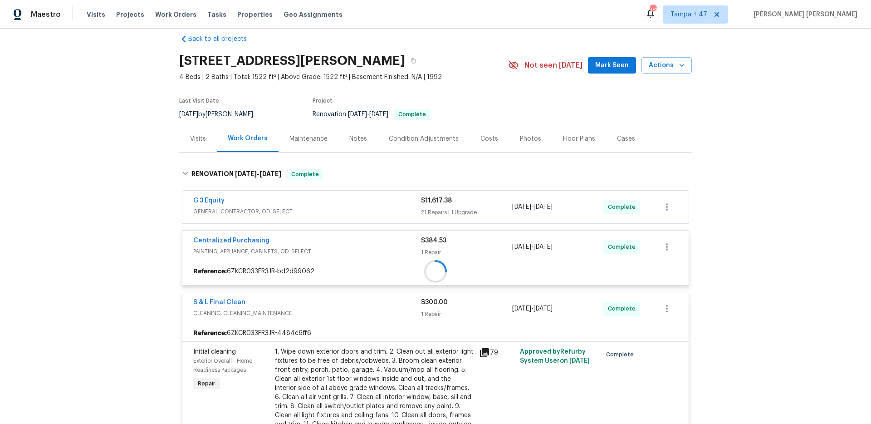
click at [406, 263] on div at bounding box center [435, 271] width 506 height 16
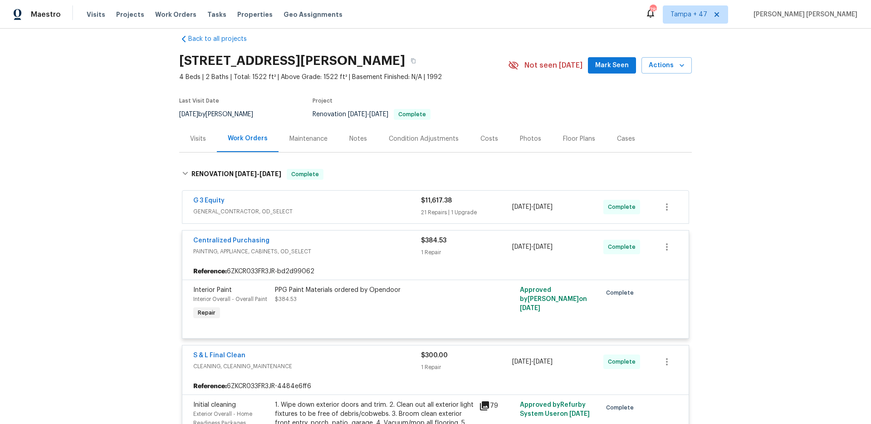
click at [402, 204] on div "G 3 Equity" at bounding box center [307, 201] width 228 height 11
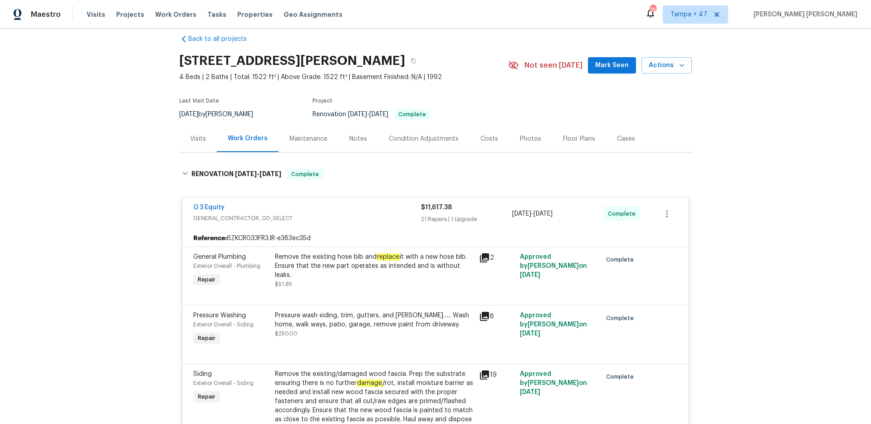
click at [122, 220] on div "Back to all projects [STREET_ADDRESS] 4 Beds | 2 Baths | Total: 1522 ft² | Abov…" at bounding box center [435, 226] width 871 height 395
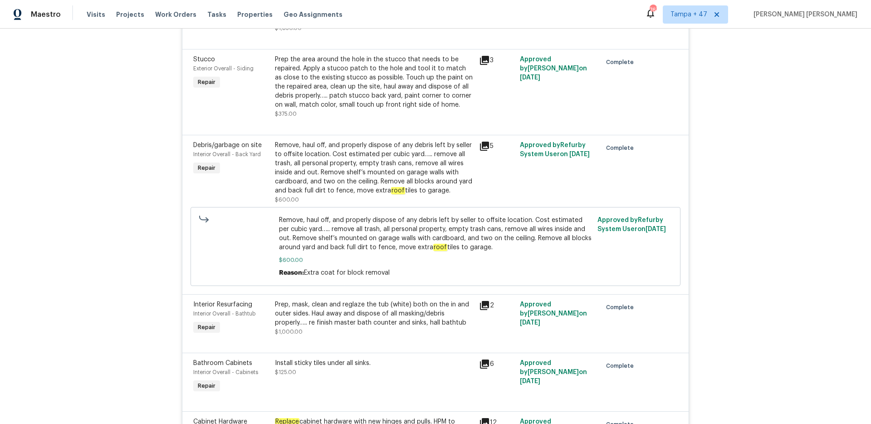
scroll to position [440, 0]
click at [137, 201] on div "Back to all projects [STREET_ADDRESS] 4 Beds | 2 Baths | Total: 1522 ft² | Abov…" at bounding box center [435, 226] width 871 height 395
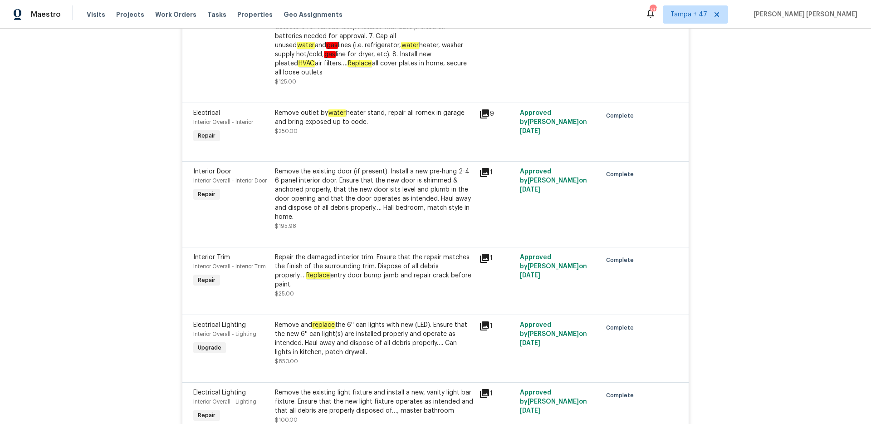
scroll to position [1218, 0]
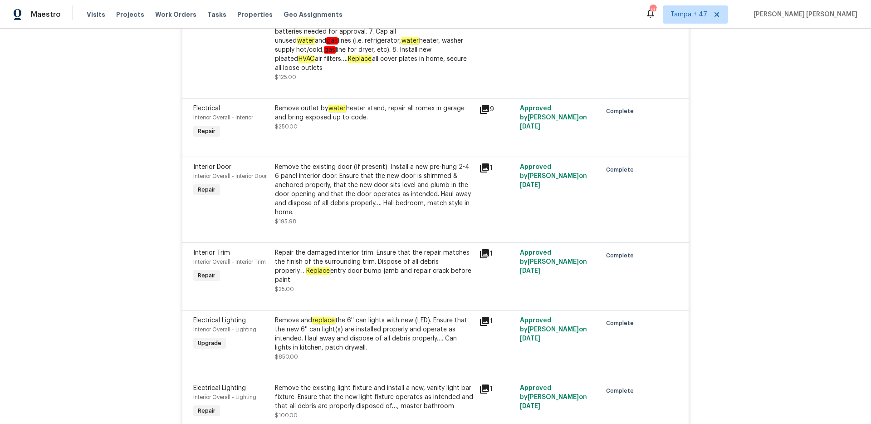
click at [354, 177] on div "Remove the existing door (if present). Install a new pre-hung 2-4 6 panel inter…" at bounding box center [374, 189] width 199 height 54
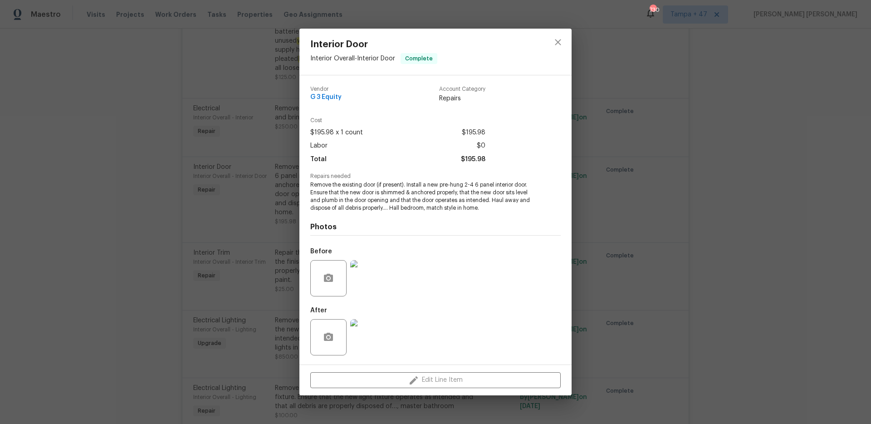
click at [369, 271] on img at bounding box center [368, 278] width 36 height 36
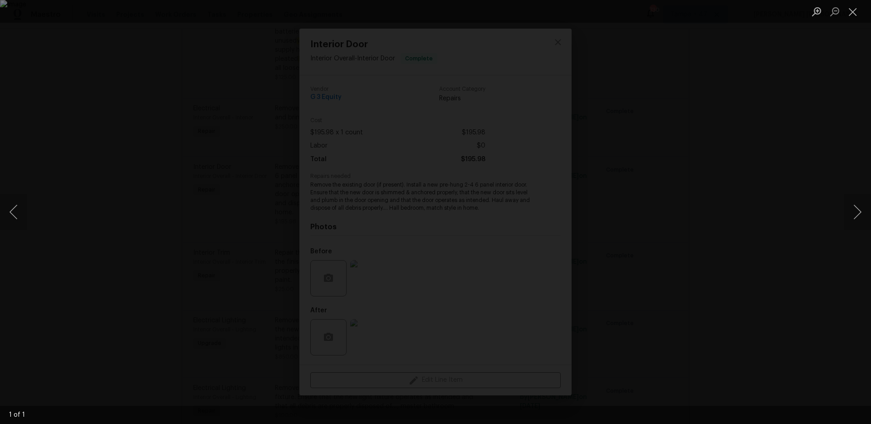
click at [796, 223] on div "Lightbox" at bounding box center [435, 212] width 871 height 424
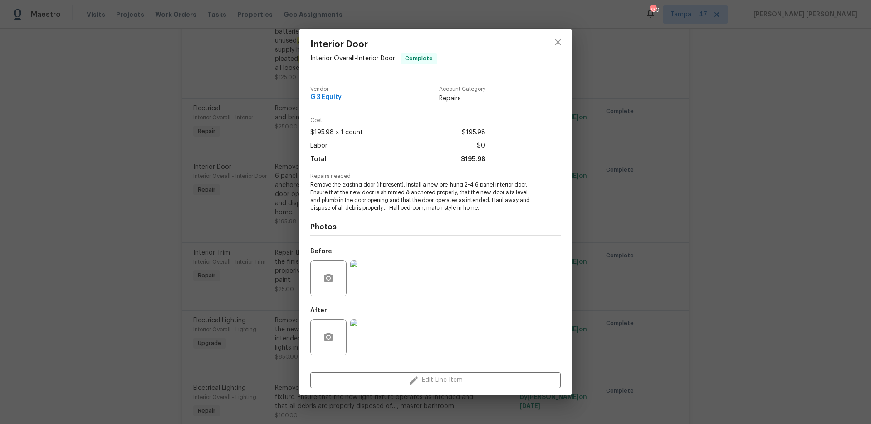
click at [373, 338] on img at bounding box center [368, 337] width 36 height 36
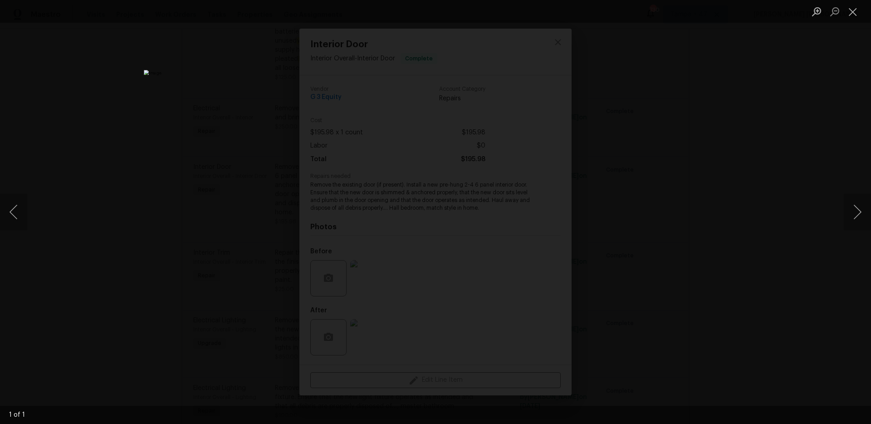
click at [685, 186] on div "Lightbox" at bounding box center [435, 212] width 871 height 424
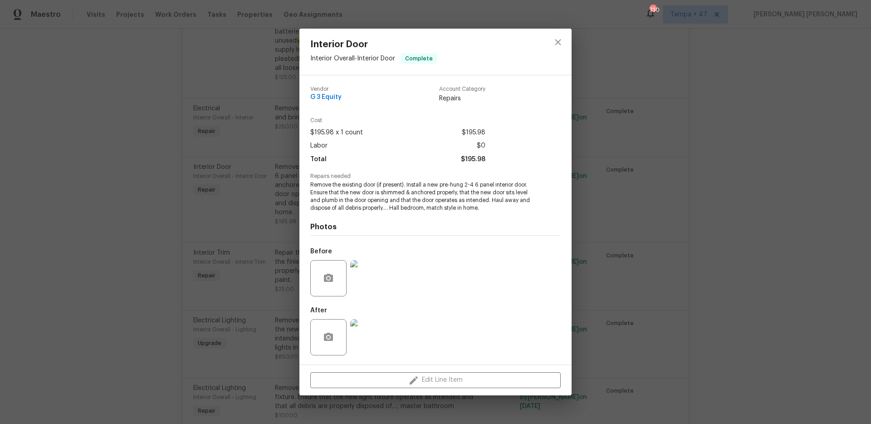
click at [685, 186] on div "Interior Door Interior Overall - Interior Door Complete Vendor G 3 Equity Accou…" at bounding box center [435, 212] width 871 height 424
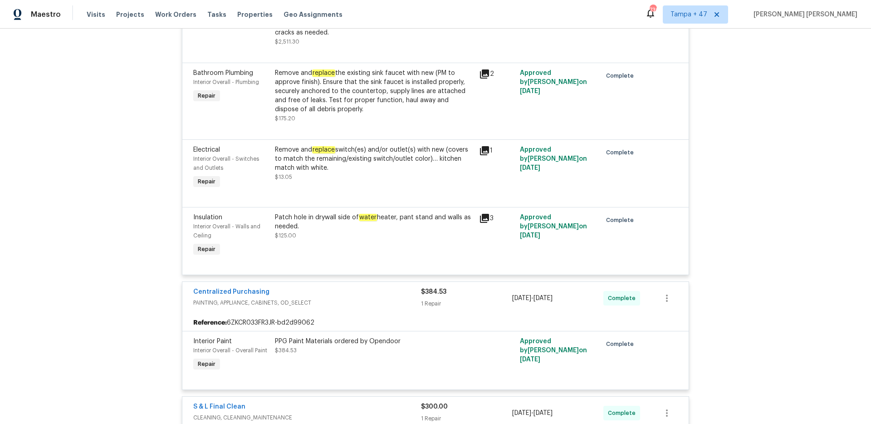
scroll to position [1801, 0]
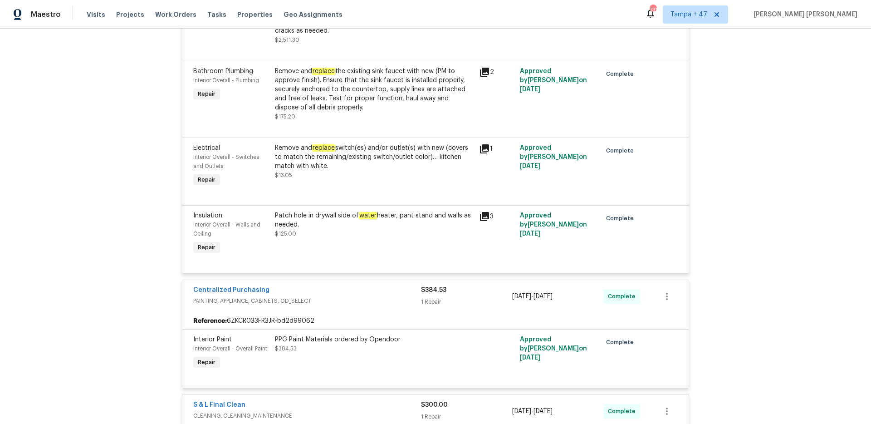
click at [332, 211] on div "Patch hole in drywall side of water heater, pant stand and walls as needed." at bounding box center [374, 220] width 199 height 18
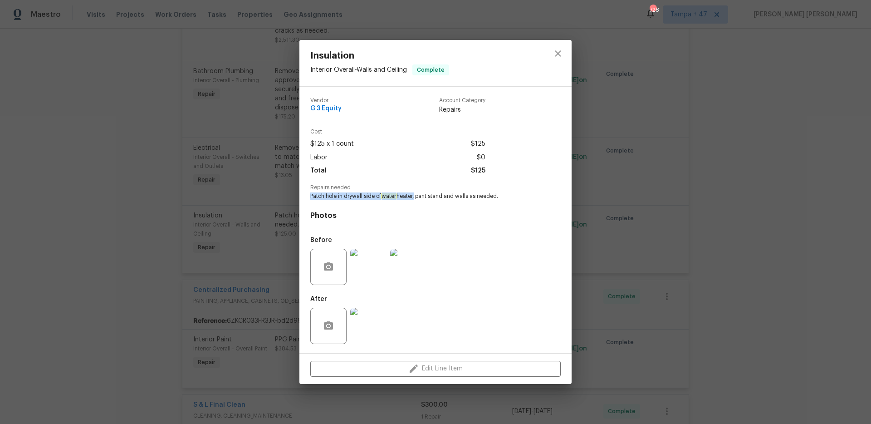
drag, startPoint x: 310, startPoint y: 196, endPoint x: 416, endPoint y: 195, distance: 105.7
click at [416, 195] on span "Patch hole in drywall side of water heater, pant stand and walls as needed." at bounding box center [422, 196] width 225 height 8
copy span "Patch hole in drywall side of water heater"
click at [640, 213] on div "Insulation Interior Overall - Walls and Ceiling Complete Vendor G 3 Equity Acco…" at bounding box center [435, 212] width 871 height 424
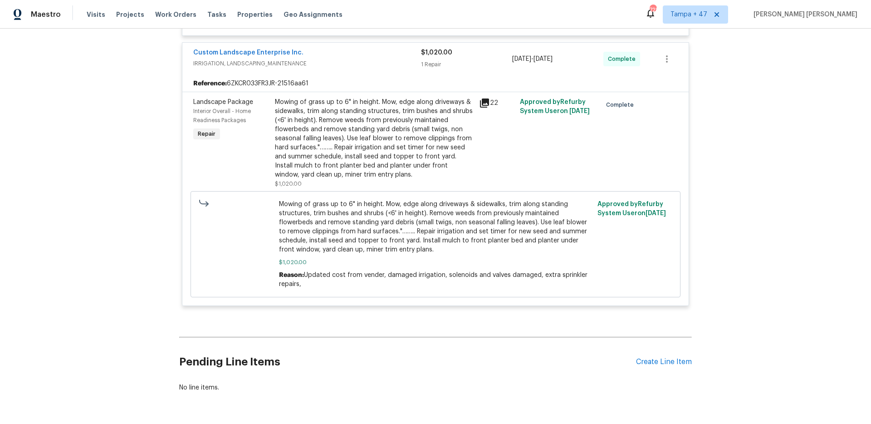
scroll to position [2444, 0]
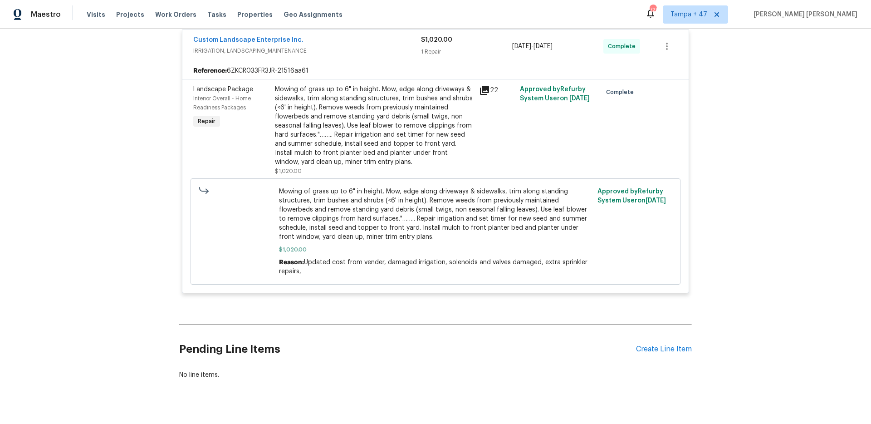
click at [79, 160] on div "Back to all projects 25707 Pelion Rd, Menifee, CA 92584 4 Beds | 2 Baths | Tota…" at bounding box center [435, 226] width 871 height 395
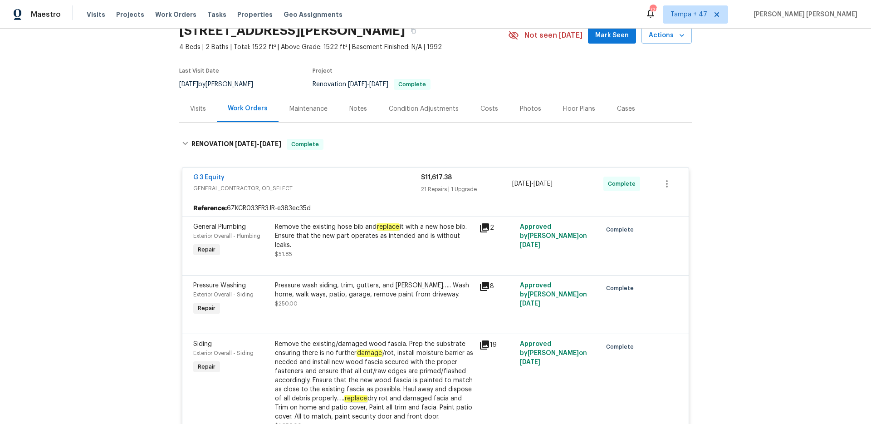
scroll to position [108, 0]
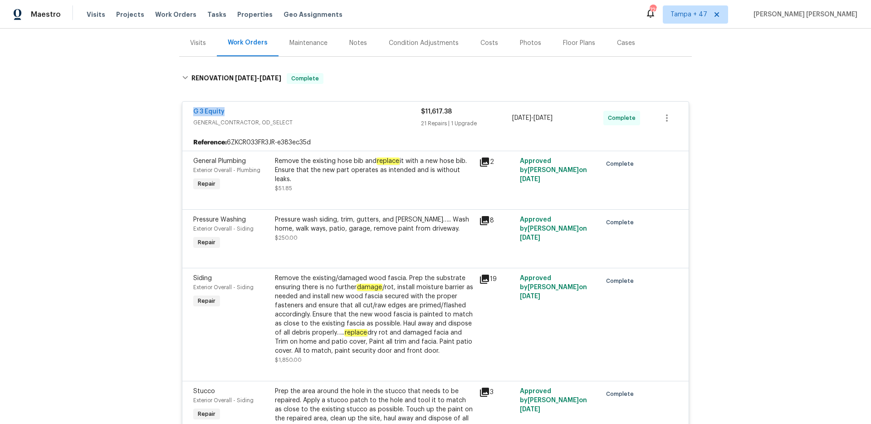
click at [317, 115] on div "G 3 Equity" at bounding box center [307, 112] width 228 height 11
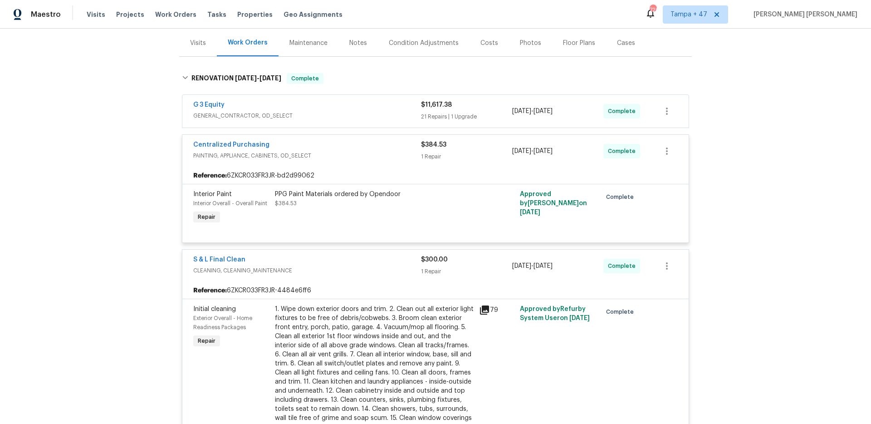
click at [350, 150] on div "Centralized Purchasing" at bounding box center [307, 145] width 228 height 11
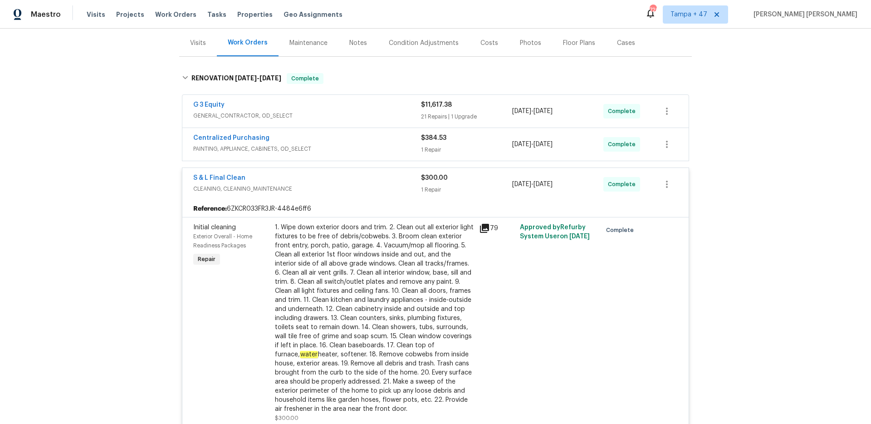
click at [361, 182] on div "S & L Final Clean" at bounding box center [307, 178] width 228 height 11
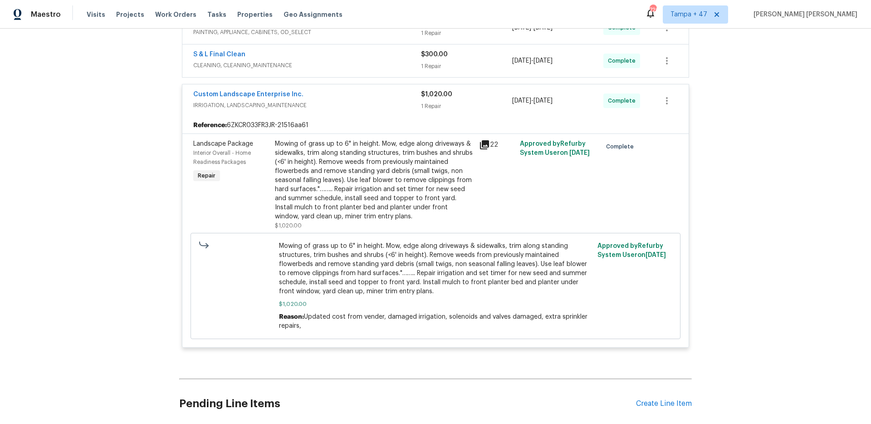
scroll to position [218, 0]
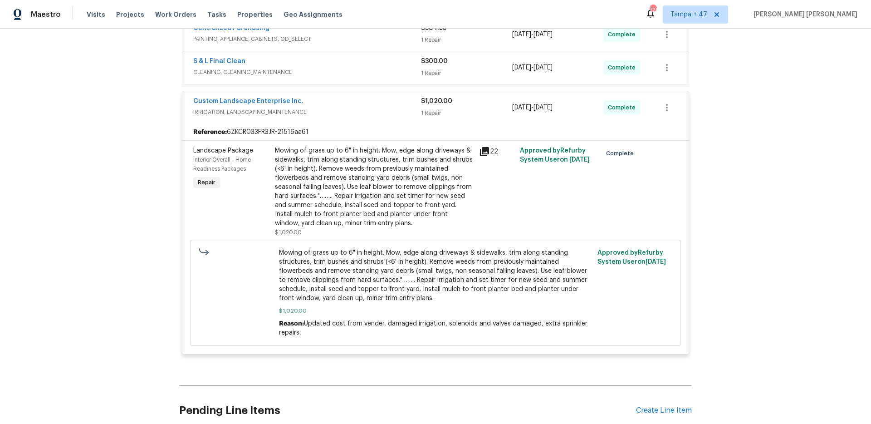
click at [387, 109] on span "IRRIGATION, LANDSCAPING_MAINTENANCE" at bounding box center [307, 112] width 228 height 9
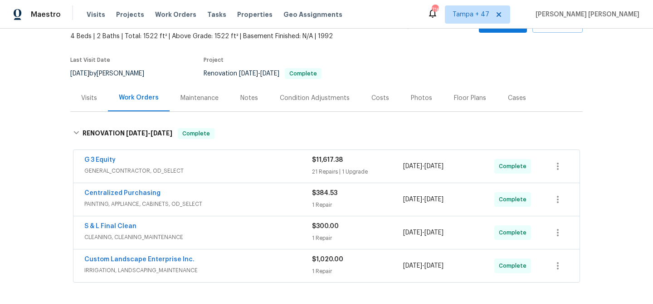
scroll to position [53, 0]
click at [172, 15] on span "Work Orders" at bounding box center [175, 14] width 41 height 9
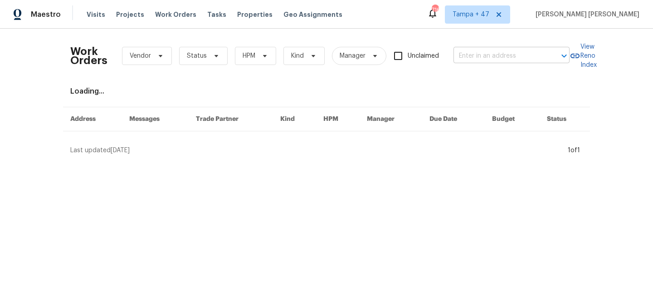
click at [498, 56] on input "text" at bounding box center [499, 56] width 91 height 14
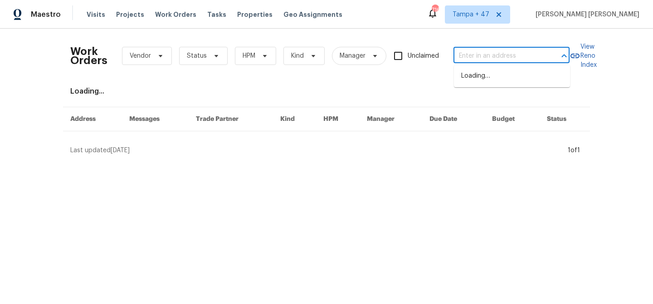
paste input "1830 Newland Ct Apt 323, Lakewood, CO 80214"
click at [479, 57] on input "1830 Newland Ct Apt 323, Lakewood, CO 80214" at bounding box center [499, 56] width 91 height 14
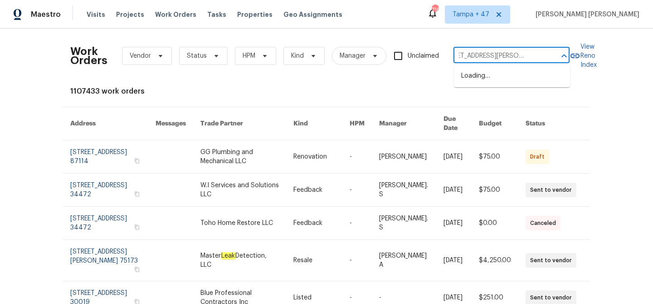
scroll to position [0, 34]
type input "1830 Newland Ct, Lakewood, CO 80214"
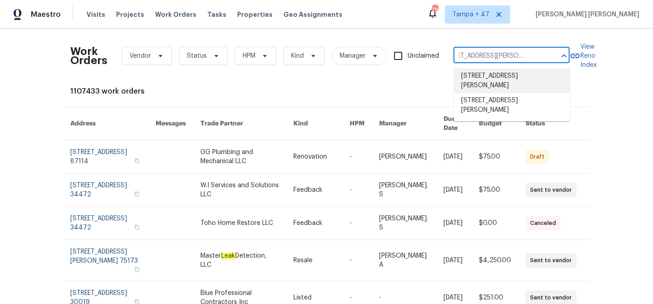
click at [524, 83] on li "1830 Newland Ct Apt 323, Lakewood, CO 80214" at bounding box center [512, 81] width 116 height 24
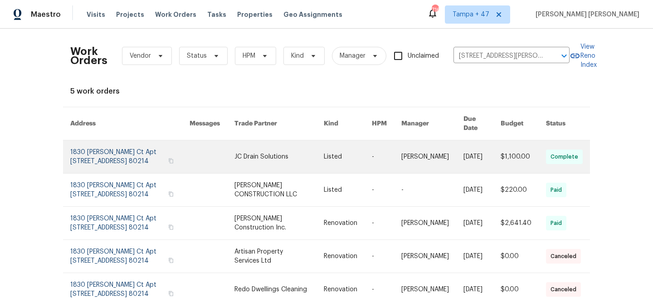
click at [486, 154] on link at bounding box center [482, 156] width 37 height 33
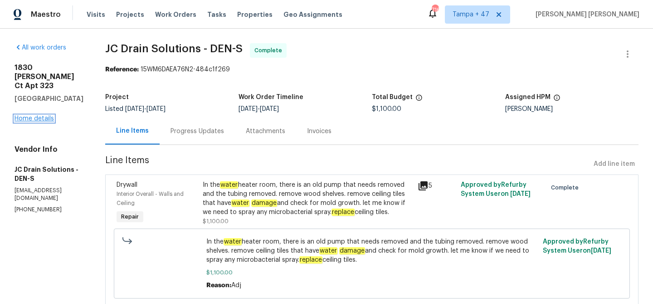
click at [43, 115] on link "Home details" at bounding box center [34, 118] width 39 height 6
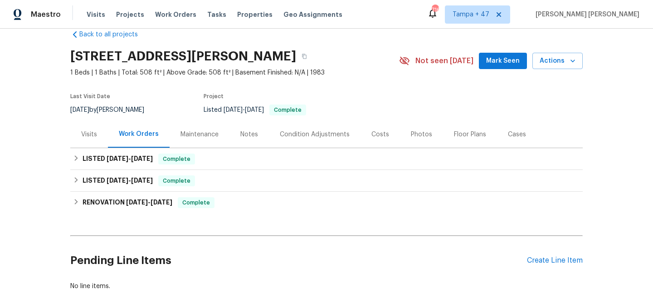
scroll to position [18, 0]
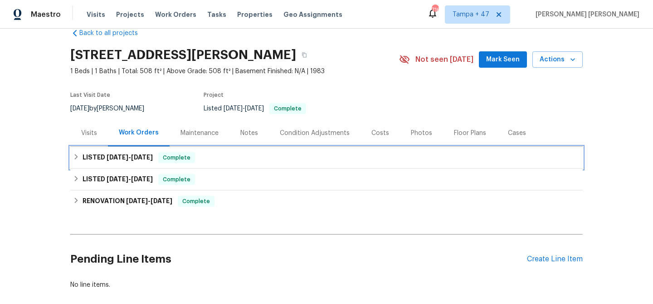
click at [197, 152] on div "LISTED 8/13/25 - 8/19/25 Complete" at bounding box center [326, 157] width 507 height 11
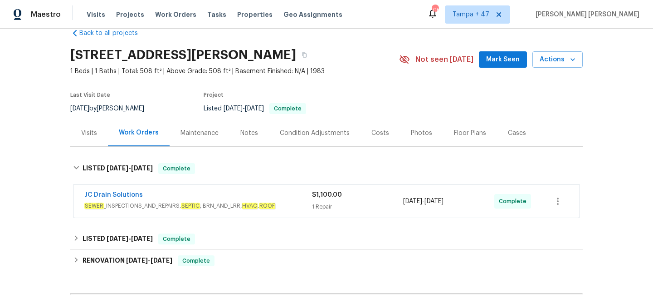
click at [261, 199] on div "JC Drain Solutions" at bounding box center [198, 195] width 228 height 11
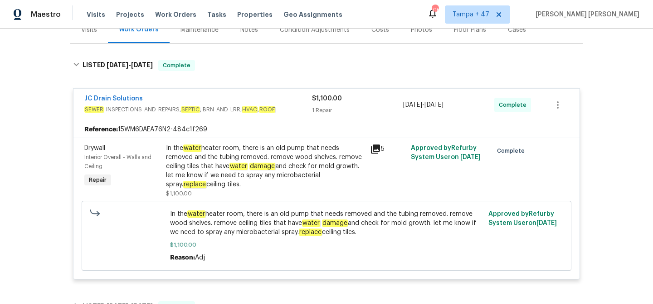
scroll to position [124, 0]
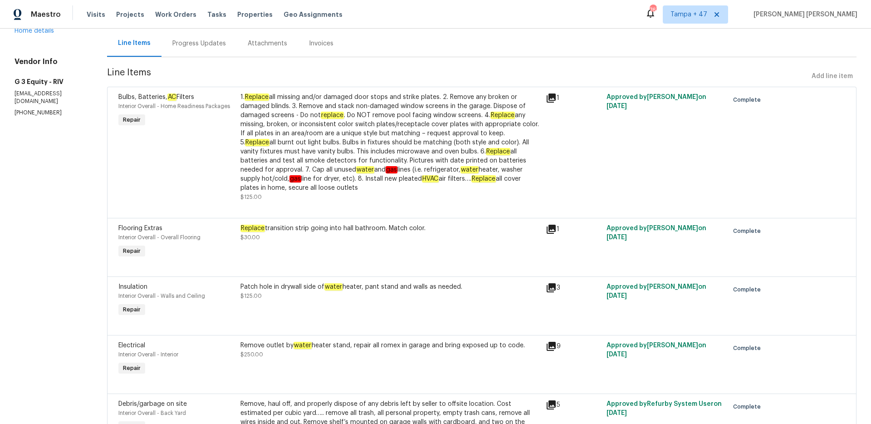
scroll to position [90, 0]
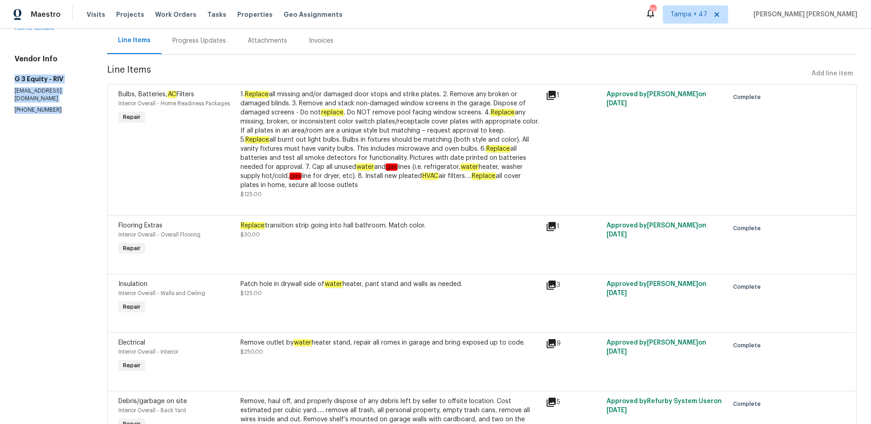
drag, startPoint x: 15, startPoint y: 80, endPoint x: 55, endPoint y: 100, distance: 44.8
click at [55, 100] on div "Vendor Info G 3 Equity - RIV [EMAIL_ADDRESS][DOMAIN_NAME] [PHONE_NUMBER]" at bounding box center [50, 83] width 71 height 59
copy div "G 3 Equity - RIV [EMAIL_ADDRESS][DOMAIN_NAME] [PHONE_NUMBER]"
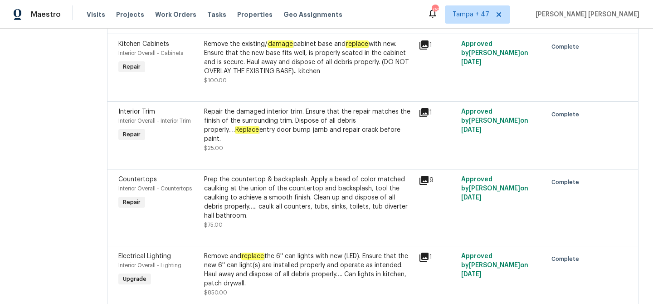
scroll to position [1293, 0]
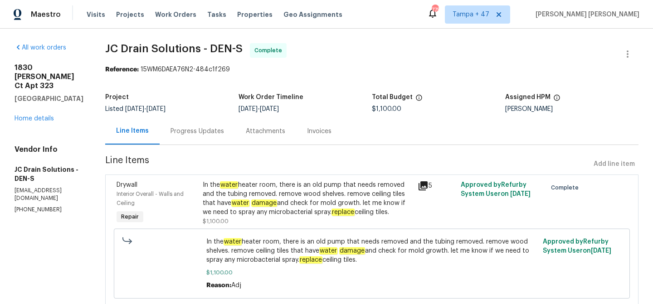
click at [213, 137] on div "Progress Updates" at bounding box center [197, 131] width 75 height 27
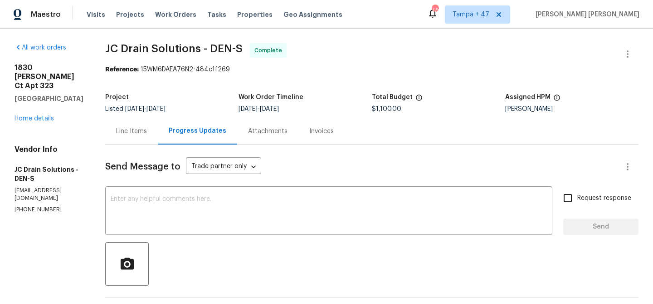
click at [141, 131] on div "Line Items" at bounding box center [131, 131] width 31 height 9
